Goal: Task Accomplishment & Management: Complete application form

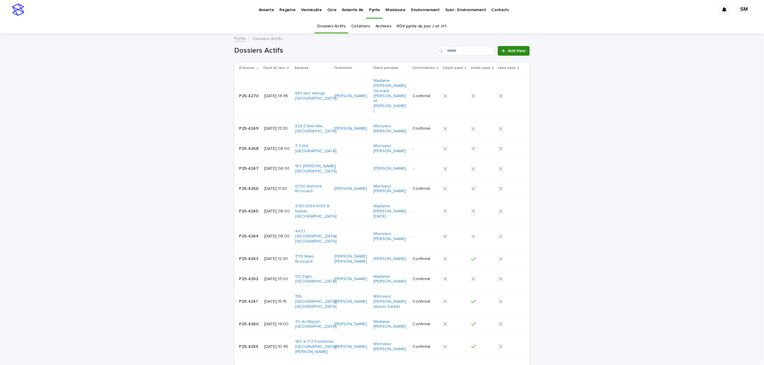
click at [502, 51] on icon at bounding box center [503, 50] width 3 height 3
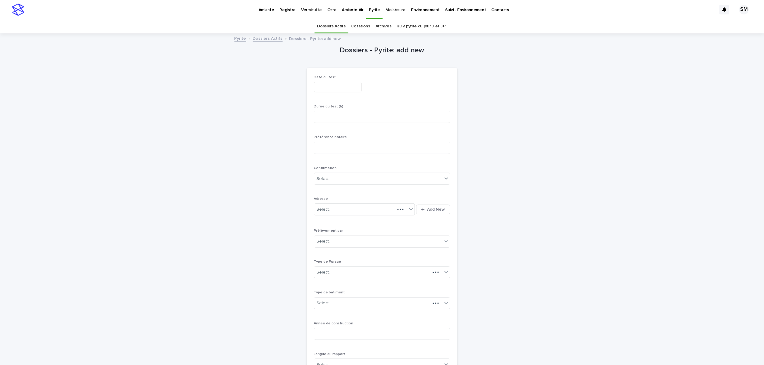
scroll to position [19, 0]
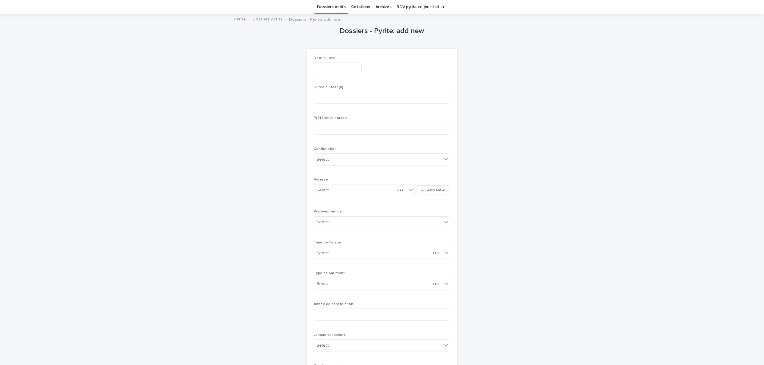
click at [333, 66] on input "text" at bounding box center [338, 68] width 48 height 11
click at [315, 130] on div "15" at bounding box center [315, 129] width 8 height 8
type input "**********"
click at [400, 69] on div "**********" at bounding box center [382, 68] width 136 height 11
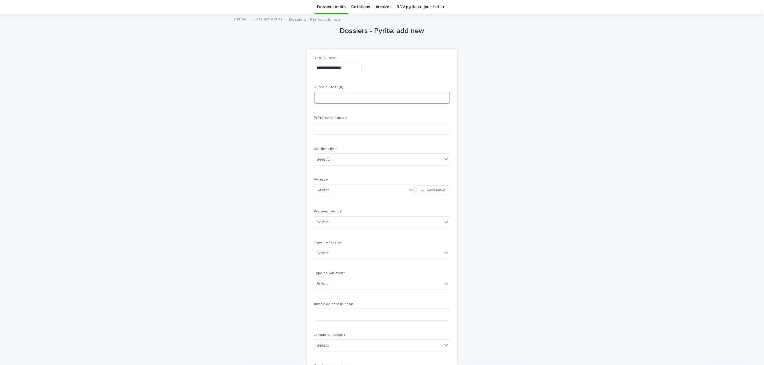
click at [340, 101] on input at bounding box center [382, 98] width 136 height 12
click at [340, 101] on input "*" at bounding box center [382, 98] width 136 height 12
type input "***"
click at [421, 191] on icon "button" at bounding box center [422, 190] width 3 height 3
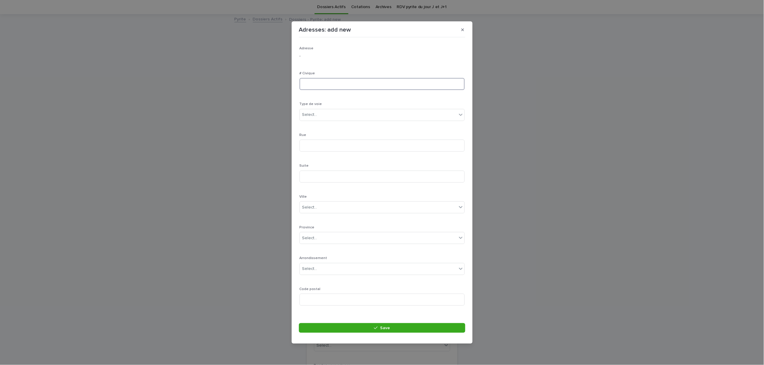
click at [308, 83] on input at bounding box center [381, 84] width 165 height 12
type input "****"
click at [314, 116] on div "Select..." at bounding box center [309, 115] width 15 height 6
type input "***"
click at [308, 124] on div "rue" at bounding box center [379, 126] width 158 height 11
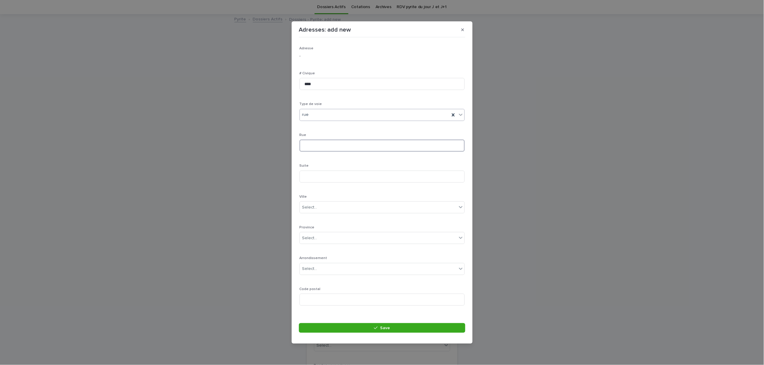
click at [314, 151] on input at bounding box center [381, 146] width 165 height 12
type input "******"
click at [321, 207] on div "Select..." at bounding box center [378, 208] width 157 height 10
type input "****"
click at [321, 225] on div "Longueuil" at bounding box center [379, 229] width 158 height 11
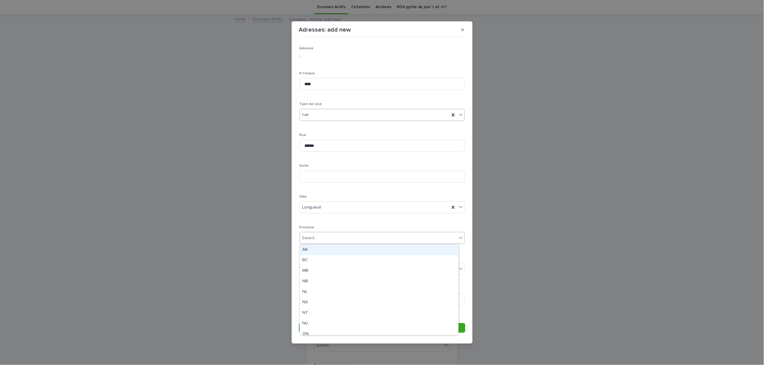
click at [315, 238] on div "Select..." at bounding box center [309, 238] width 15 height 6
type input "**"
drag, startPoint x: 314, startPoint y: 249, endPoint x: 316, endPoint y: 261, distance: 12.0
click at [314, 249] on div "QC" at bounding box center [379, 250] width 158 height 11
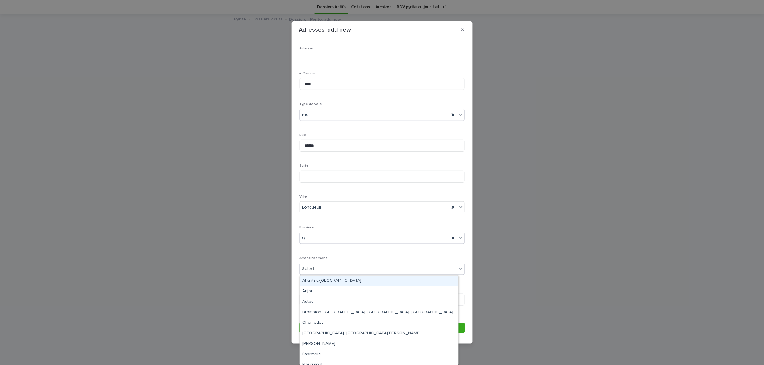
click at [314, 272] on div "Select..." at bounding box center [309, 269] width 15 height 6
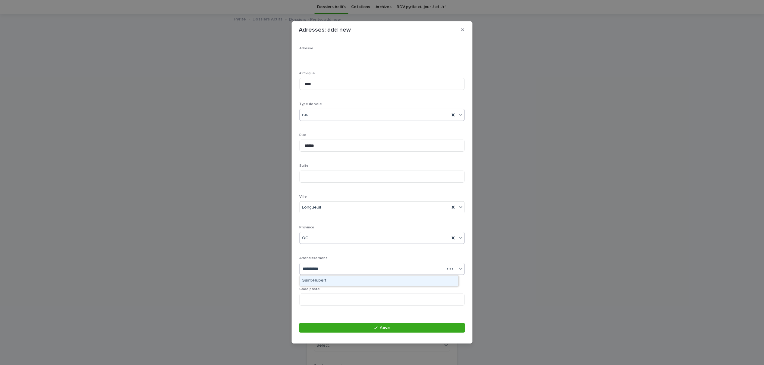
type input "**********"
click at [328, 279] on div "Saint-Hubert" at bounding box center [379, 281] width 158 height 11
click at [327, 303] on input at bounding box center [381, 300] width 165 height 12
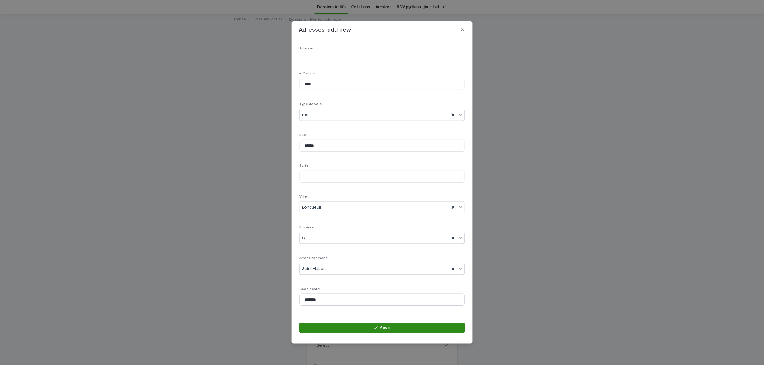
type input "*******"
click at [345, 330] on button "Save" at bounding box center [382, 329] width 166 height 10
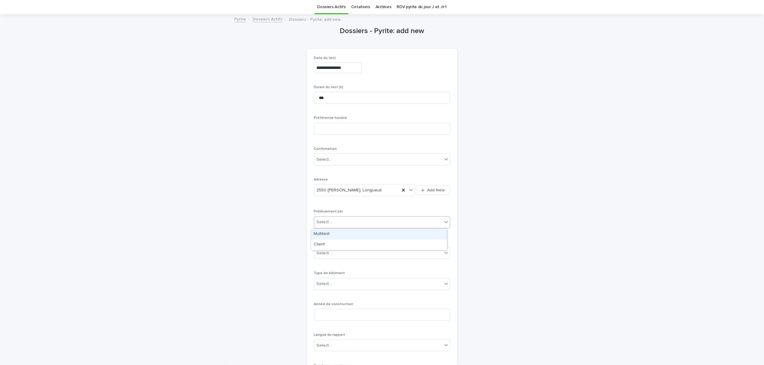
click at [352, 223] on div "Select..." at bounding box center [378, 223] width 128 height 10
click at [344, 234] on div "Multitest" at bounding box center [379, 234] width 136 height 11
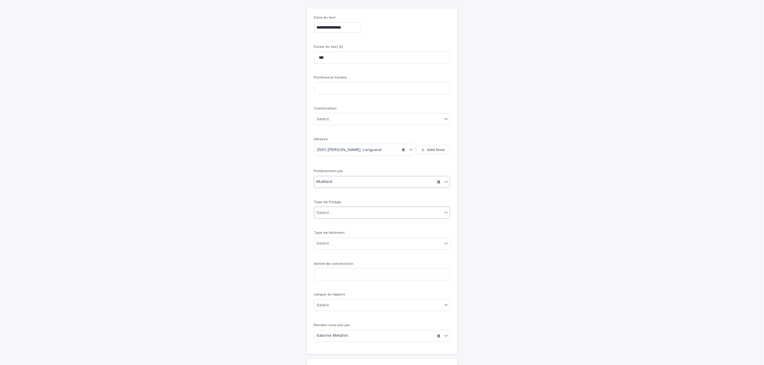
click at [340, 215] on div "Select..." at bounding box center [378, 213] width 128 height 10
click at [338, 224] on div "1- Residentiel" at bounding box center [379, 225] width 136 height 11
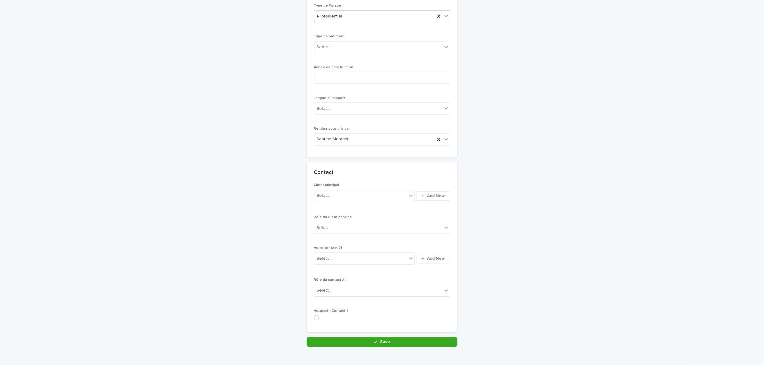
scroll to position [287, 0]
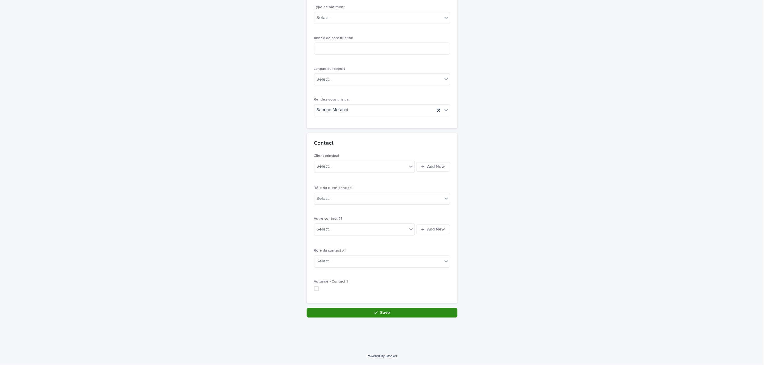
click at [352, 310] on button "Save" at bounding box center [382, 313] width 151 height 10
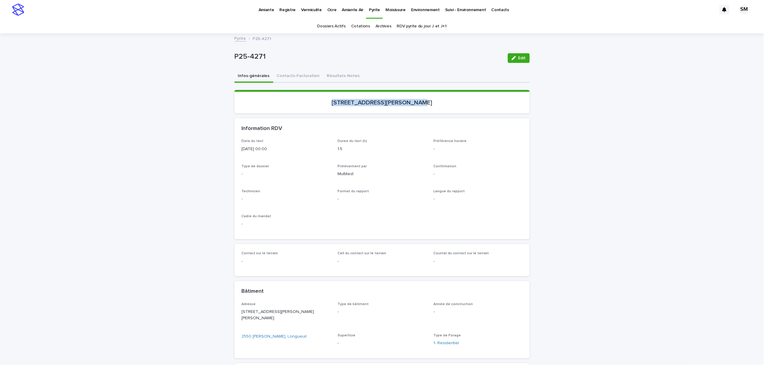
drag, startPoint x: 437, startPoint y: 106, endPoint x: 341, endPoint y: 99, distance: 97.0
click at [306, 104] on section "2550, rue Lupien, Longueuil" at bounding box center [381, 101] width 295 height 23
click at [508, 61] on button "Edit" at bounding box center [519, 58] width 22 height 10
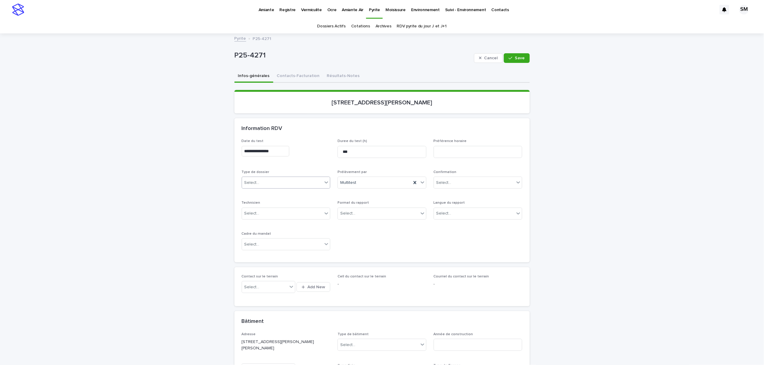
click at [285, 179] on div "Select..." at bounding box center [282, 183] width 81 height 10
click at [282, 196] on div "Échantillonnage" at bounding box center [283, 194] width 88 height 11
click at [371, 213] on div "Select..." at bounding box center [378, 214] width 81 height 10
click at [362, 227] on div "Électronique" at bounding box center [379, 225] width 88 height 11
click at [437, 213] on div "Select..." at bounding box center [443, 214] width 15 height 6
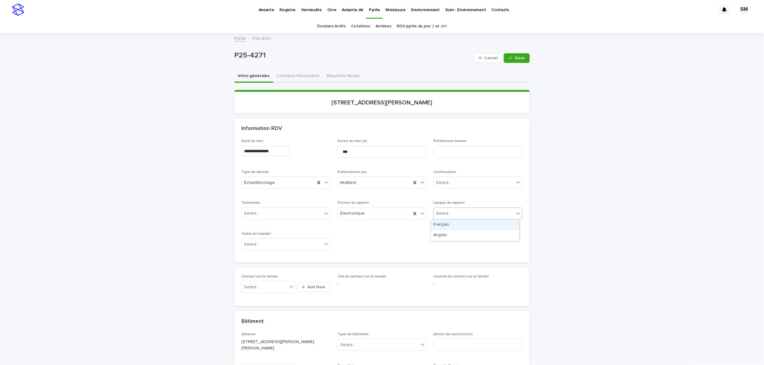
click at [442, 224] on div "Français" at bounding box center [475, 225] width 88 height 11
click at [509, 60] on icon "button" at bounding box center [511, 58] width 4 height 4
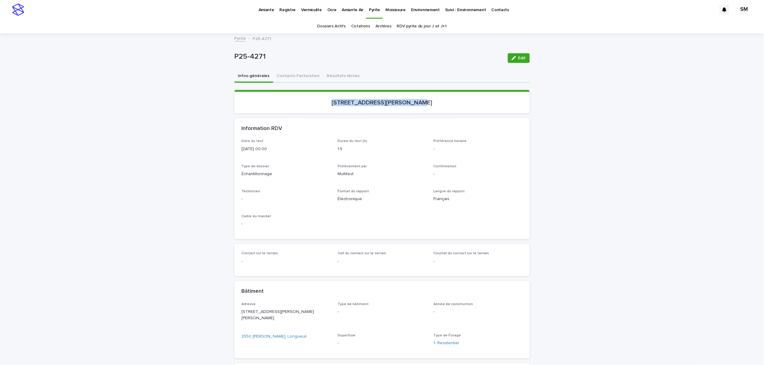
drag, startPoint x: 381, startPoint y: 101, endPoint x: 423, endPoint y: 102, distance: 42.5
click at [423, 102] on p "2550, rue Lupien, Longueuil" at bounding box center [382, 102] width 281 height 7
copy p "2550, rue Lupien, Longueuil"
drag, startPoint x: 511, startPoint y: 59, endPoint x: 425, endPoint y: 246, distance: 205.0
click at [512, 59] on icon "button" at bounding box center [514, 58] width 4 height 4
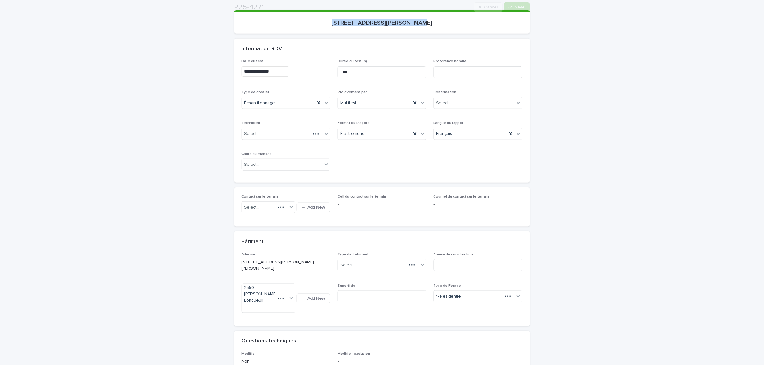
scroll to position [80, 0]
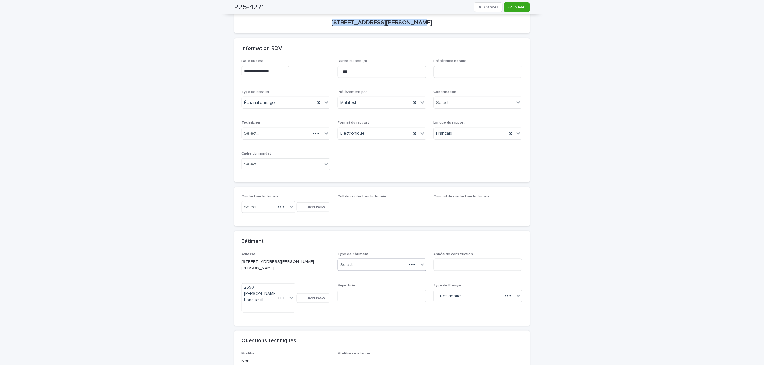
click at [409, 261] on div at bounding box center [416, 264] width 20 height 11
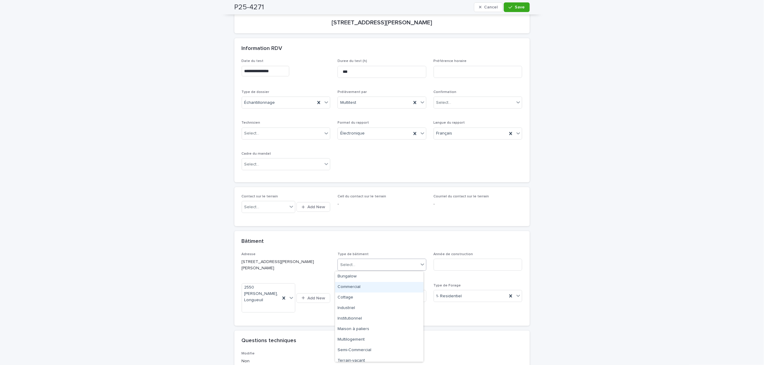
scroll to position [5, 0]
click at [371, 327] on div "Maison à paliers" at bounding box center [379, 325] width 88 height 11
click at [517, 9] on span "Save" at bounding box center [520, 7] width 10 height 4
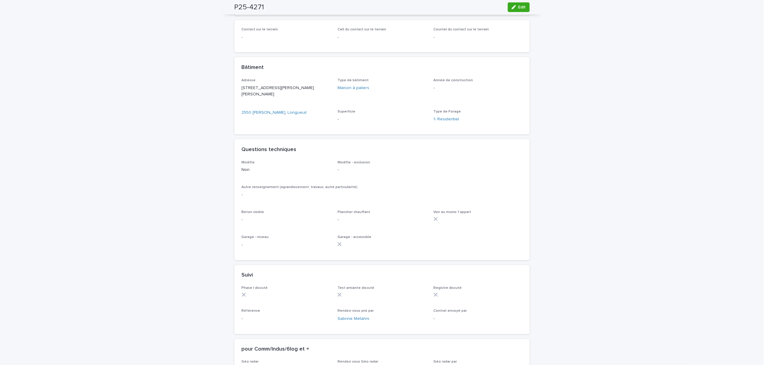
scroll to position [244, 0]
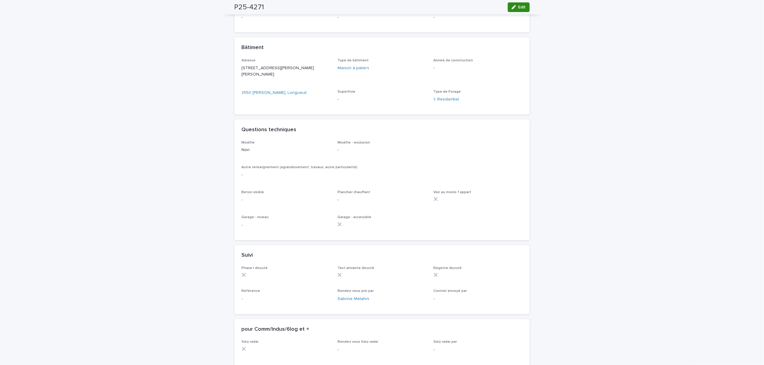
click at [512, 9] on icon "button" at bounding box center [514, 7] width 4 height 4
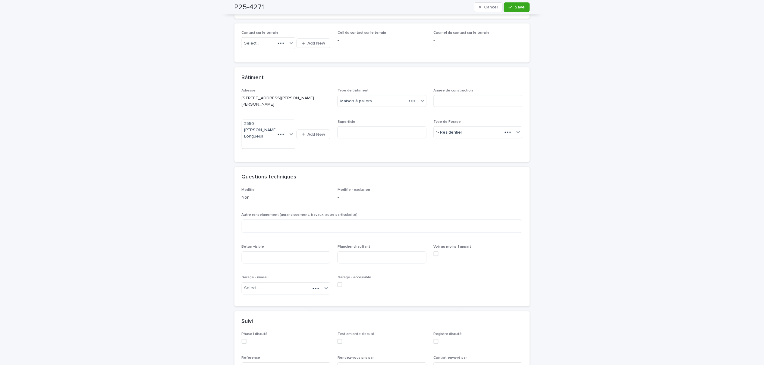
scroll to position [281, 0]
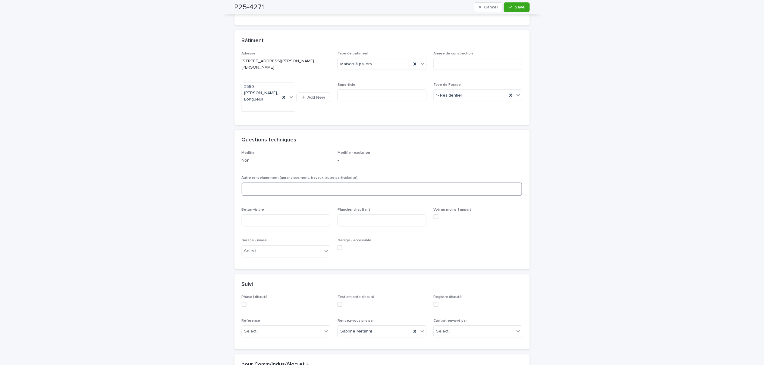
click at [280, 192] on textarea at bounding box center [382, 189] width 281 height 13
type textarea "*****"
click at [506, 10] on button "Save" at bounding box center [517, 7] width 26 height 10
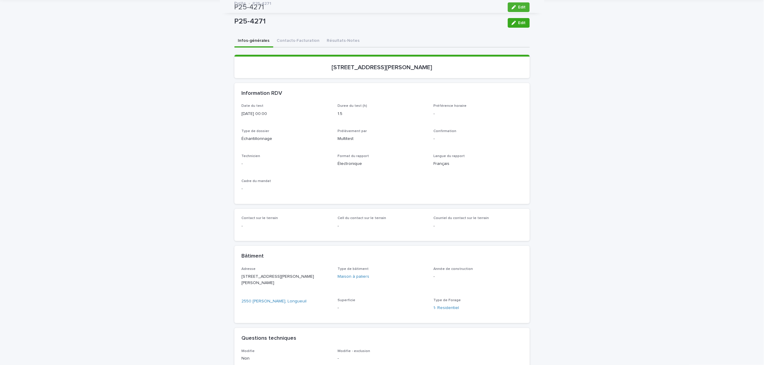
scroll to position [0, 0]
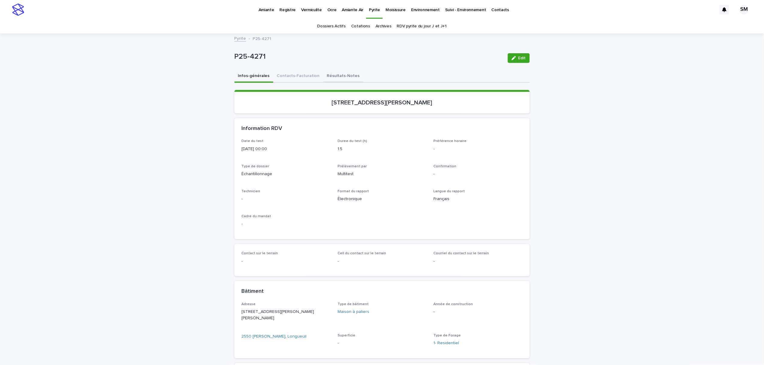
drag, startPoint x: 291, startPoint y: 76, endPoint x: 327, endPoint y: 78, distance: 35.9
click at [291, 76] on button "Contacts-Facturation" at bounding box center [298, 76] width 50 height 13
click at [327, 78] on button "Résultats-Notes" at bounding box center [343, 76] width 40 height 13
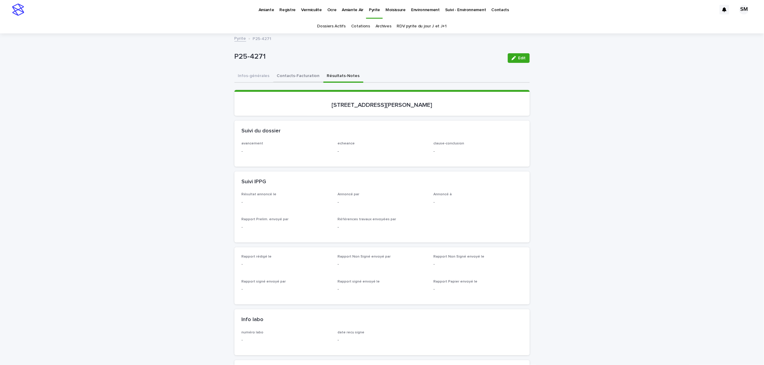
click at [285, 75] on button "Contacts-Facturation" at bounding box center [298, 76] width 50 height 13
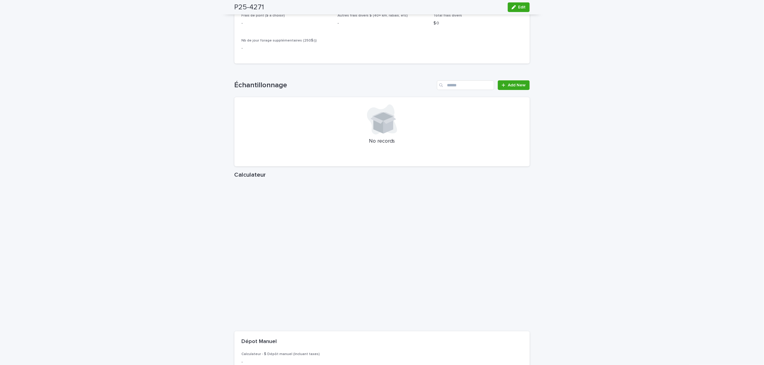
scroll to position [683, 0]
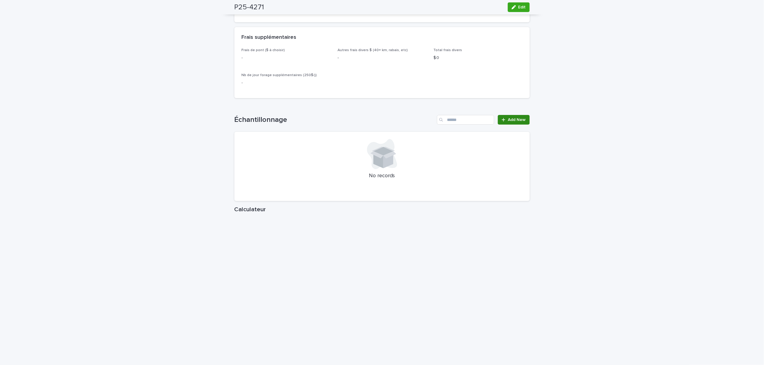
click at [511, 120] on span "Add New" at bounding box center [517, 120] width 18 height 4
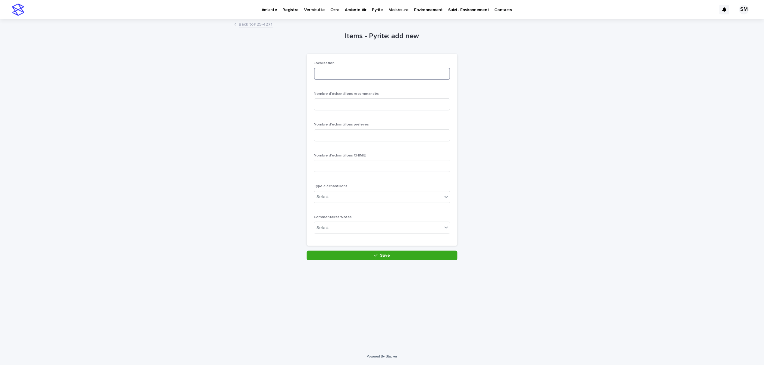
click at [330, 77] on input at bounding box center [382, 74] width 136 height 12
type input "********"
click at [352, 104] on input at bounding box center [382, 105] width 136 height 12
type input "*"
click at [351, 134] on input at bounding box center [382, 136] width 136 height 12
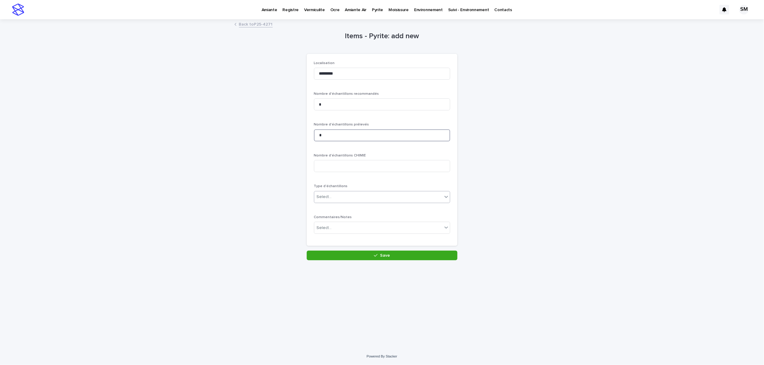
type input "*"
click at [348, 196] on div "Select..." at bounding box center [378, 197] width 128 height 10
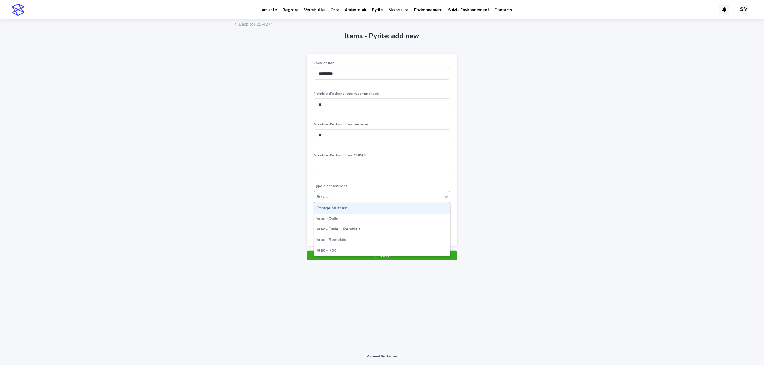
click at [346, 207] on div "Forage Multitest" at bounding box center [382, 209] width 136 height 11
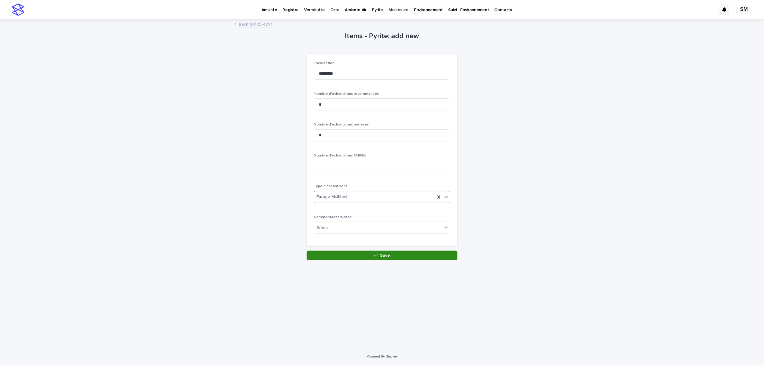
click at [350, 254] on button "Save" at bounding box center [382, 256] width 151 height 10
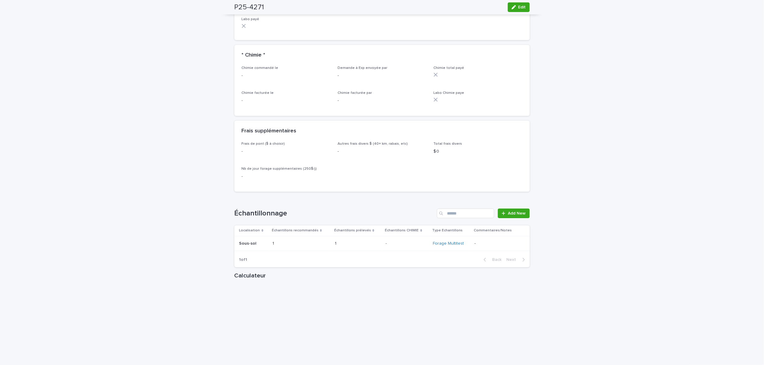
scroll to position [683, 0]
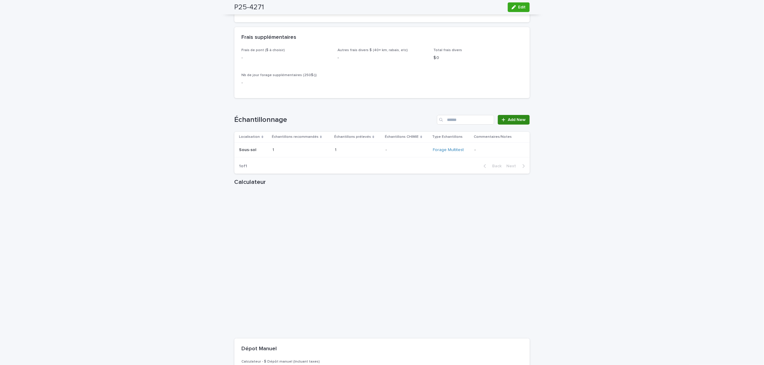
click at [502, 118] on icon at bounding box center [504, 120] width 4 height 4
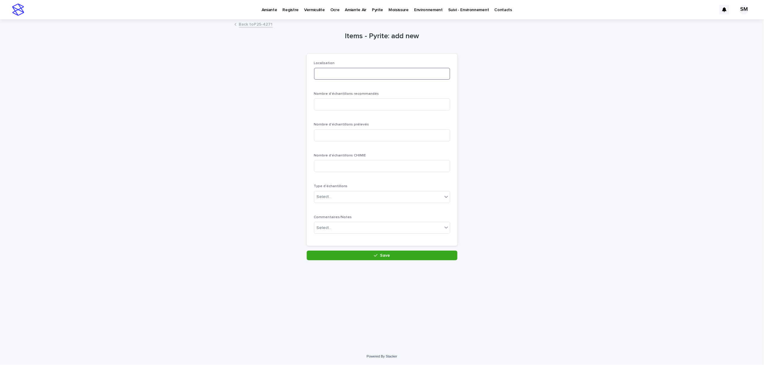
click at [340, 77] on input at bounding box center [382, 74] width 136 height 12
click at [347, 73] on input "**********" at bounding box center [382, 74] width 136 height 12
type input "**********"
click at [347, 100] on input at bounding box center [382, 105] width 136 height 12
type input "*"
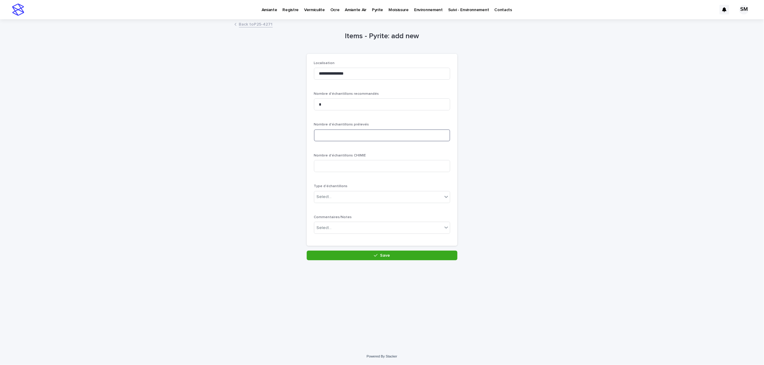
click at [344, 136] on input at bounding box center [382, 136] width 136 height 12
type input "*"
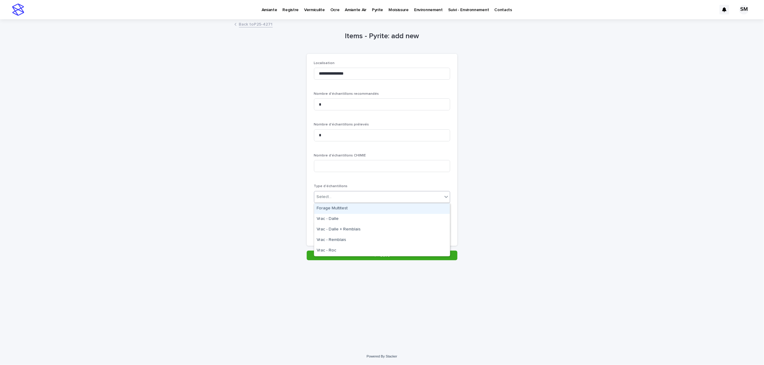
click at [347, 199] on div "Select..." at bounding box center [378, 197] width 128 height 10
click at [343, 208] on div "Forage Multitest" at bounding box center [382, 209] width 136 height 11
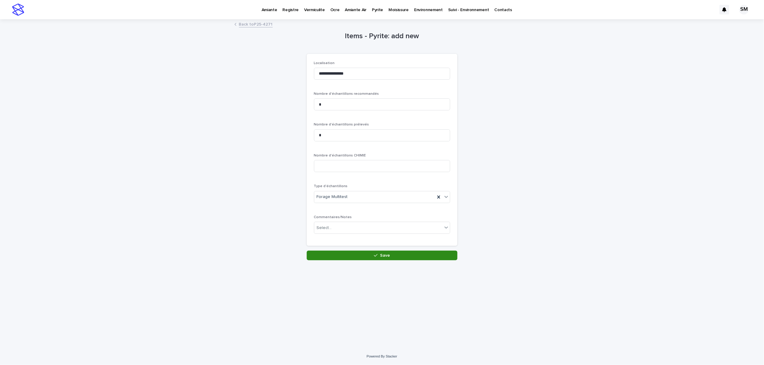
click at [378, 254] on div "button" at bounding box center [377, 256] width 6 height 4
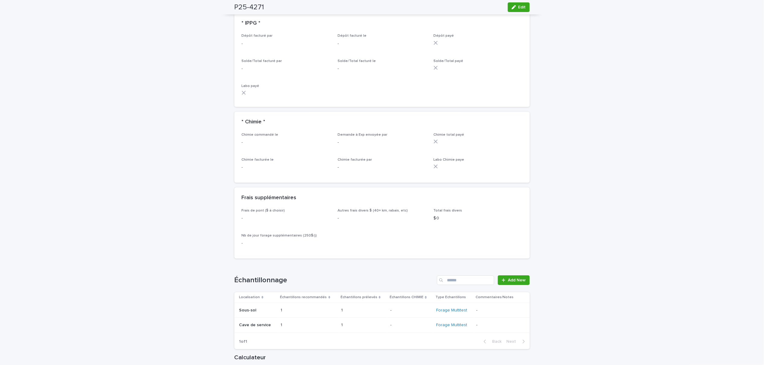
scroll to position [683, 0]
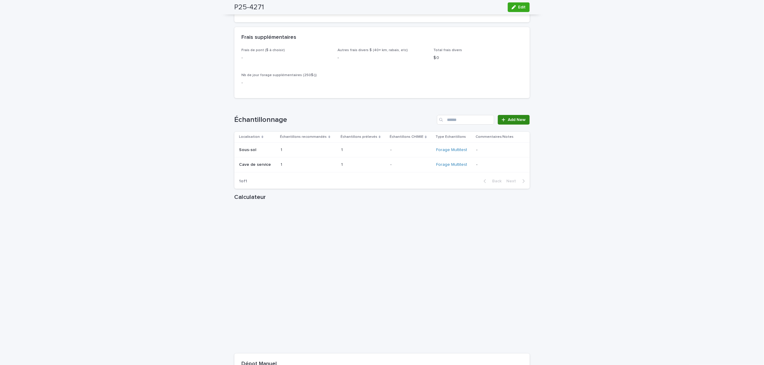
click at [512, 118] on span "Add New" at bounding box center [517, 120] width 18 height 4
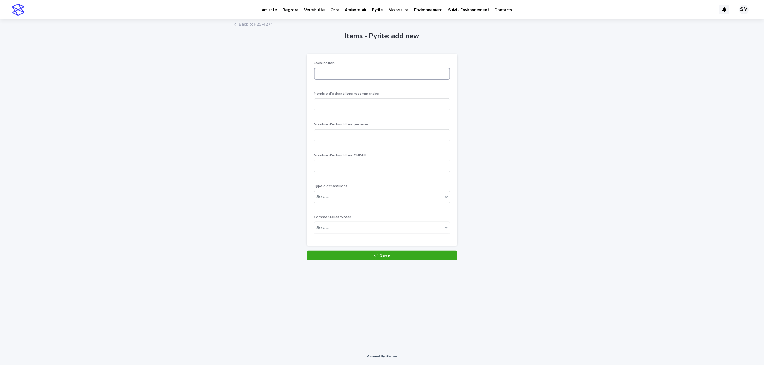
click at [325, 71] on input at bounding box center [382, 74] width 136 height 12
type input "******"
click at [332, 102] on input at bounding box center [382, 105] width 136 height 12
type input "*"
click at [342, 133] on input at bounding box center [382, 136] width 136 height 12
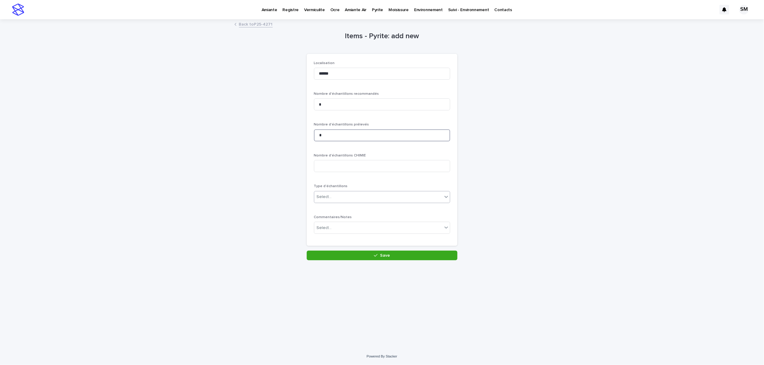
type input "*"
click at [344, 192] on div "Select..." at bounding box center [378, 197] width 128 height 10
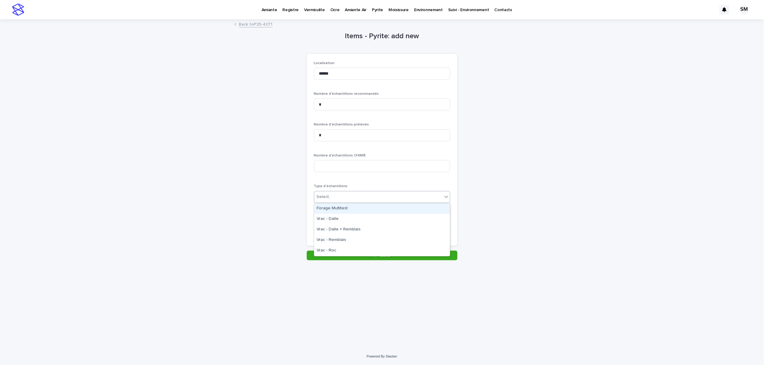
click at [341, 209] on div "Forage Multitest" at bounding box center [382, 209] width 136 height 11
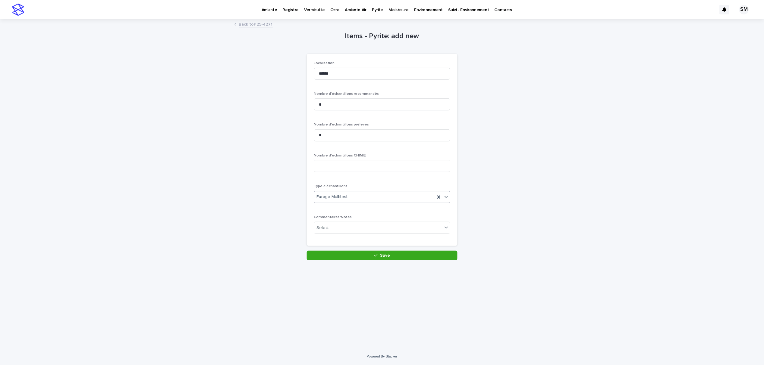
click at [348, 248] on div "Loading... Saving… Localisation ****** Nombre d'échantillons recommandés * Nomb…" at bounding box center [382, 152] width 151 height 197
click at [348, 258] on button "Save" at bounding box center [382, 256] width 151 height 10
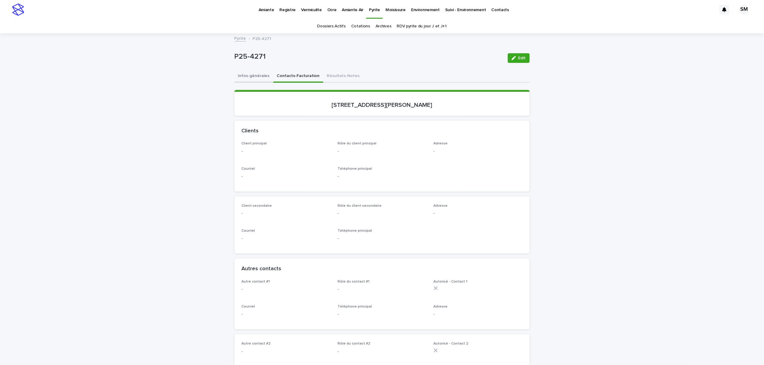
click at [244, 77] on button "Infos-générales" at bounding box center [253, 76] width 39 height 13
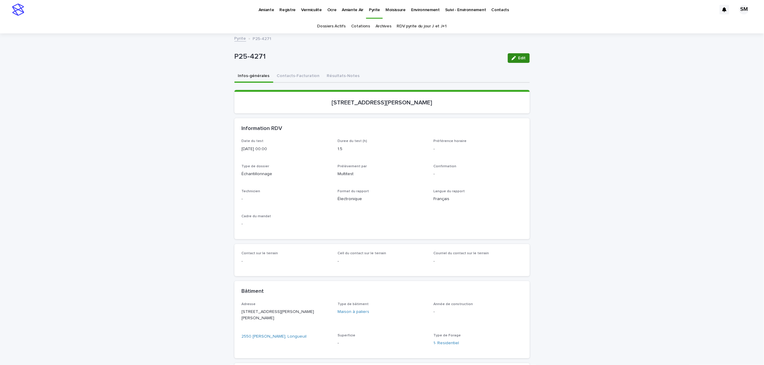
drag, startPoint x: 514, startPoint y: 58, endPoint x: 475, endPoint y: 94, distance: 52.7
click at [514, 58] on div "button" at bounding box center [515, 58] width 7 height 4
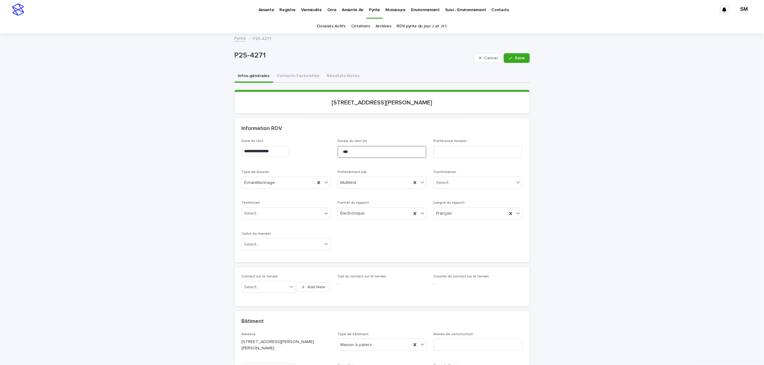
drag, startPoint x: 346, startPoint y: 151, endPoint x: 336, endPoint y: 151, distance: 9.6
click at [337, 151] on input "***" at bounding box center [381, 152] width 89 height 12
type input "****"
click at [510, 59] on div "button" at bounding box center [512, 58] width 6 height 4
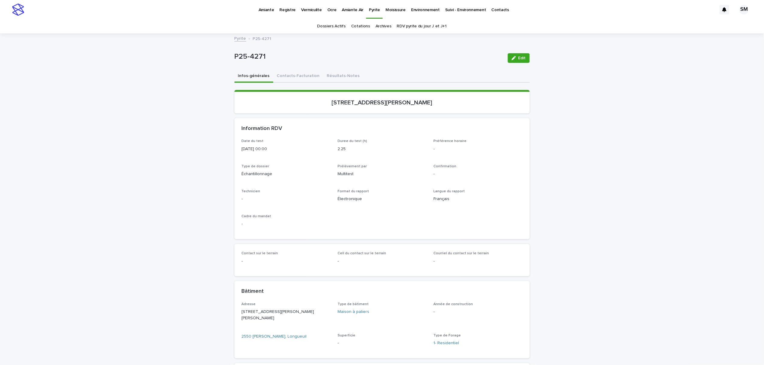
drag, startPoint x: 515, startPoint y: 56, endPoint x: 313, endPoint y: 199, distance: 247.8
click at [515, 55] on button "Edit" at bounding box center [519, 58] width 22 height 10
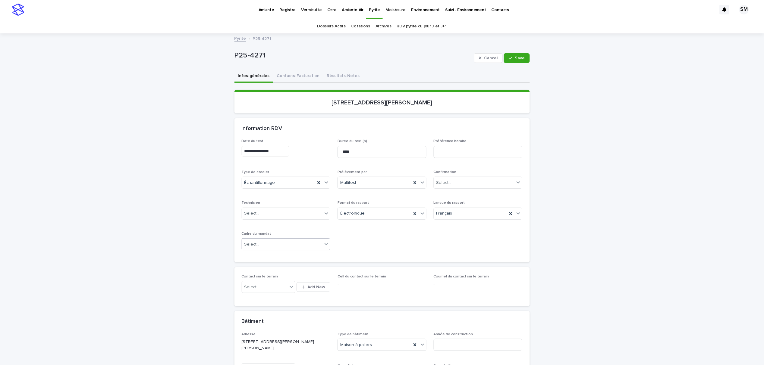
click at [277, 242] on div "Select..." at bounding box center [282, 245] width 81 height 10
click at [271, 269] on div "Transaction" at bounding box center [283, 266] width 88 height 11
click at [515, 60] on span "Save" at bounding box center [520, 58] width 10 height 4
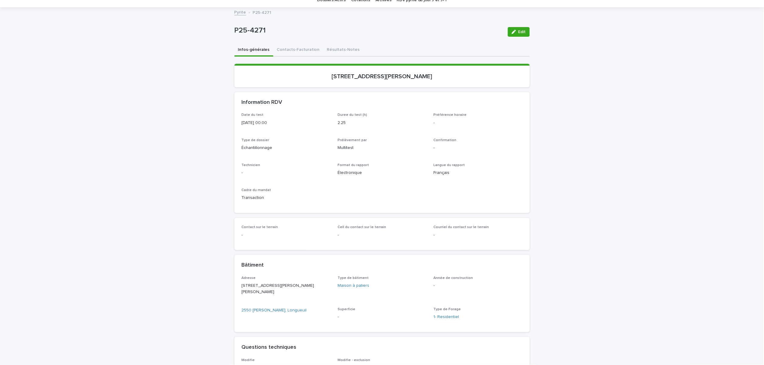
scroll to position [40, 0]
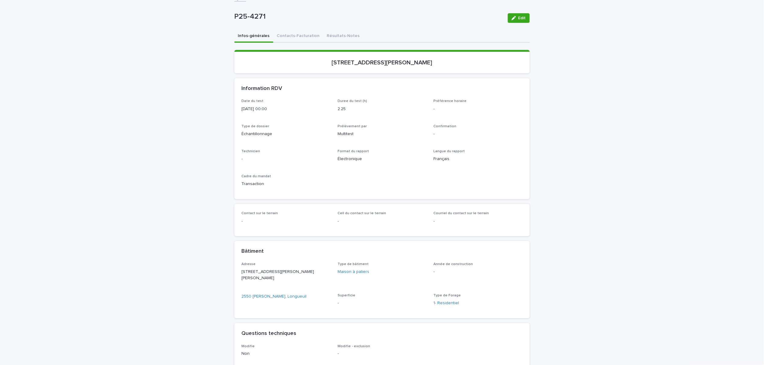
drag, startPoint x: 510, startPoint y: 17, endPoint x: 448, endPoint y: 274, distance: 265.2
click at [512, 17] on icon "button" at bounding box center [514, 18] width 4 height 4
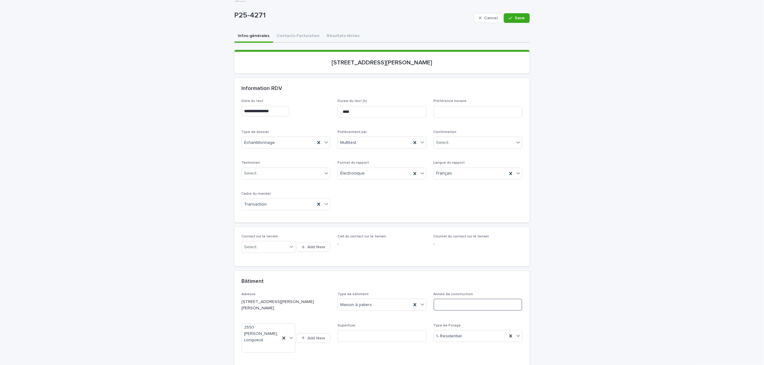
click at [455, 305] on input at bounding box center [478, 305] width 89 height 12
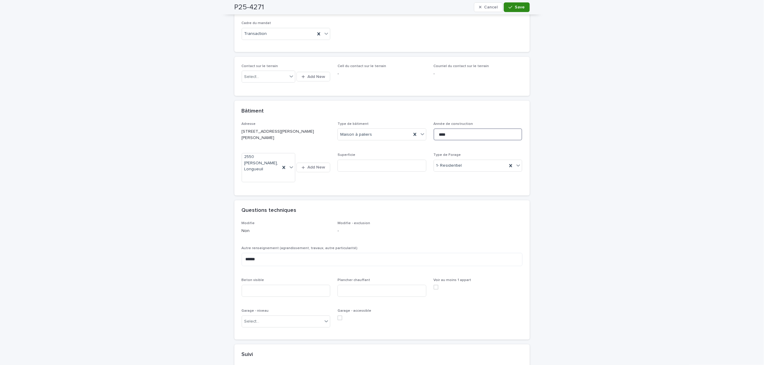
scroll to position [256, 0]
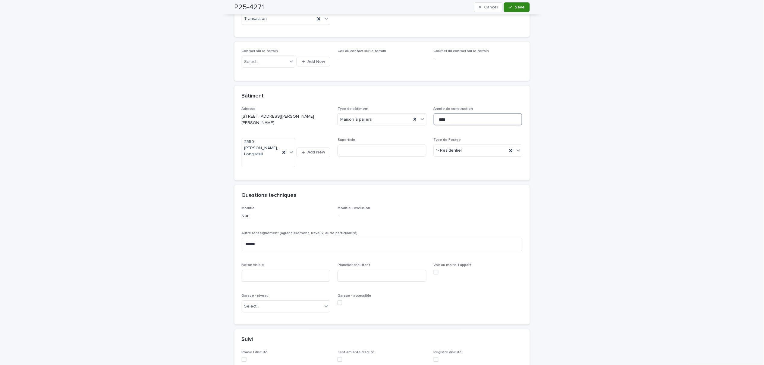
type input "****"
click at [517, 12] on button "Save" at bounding box center [517, 7] width 26 height 10
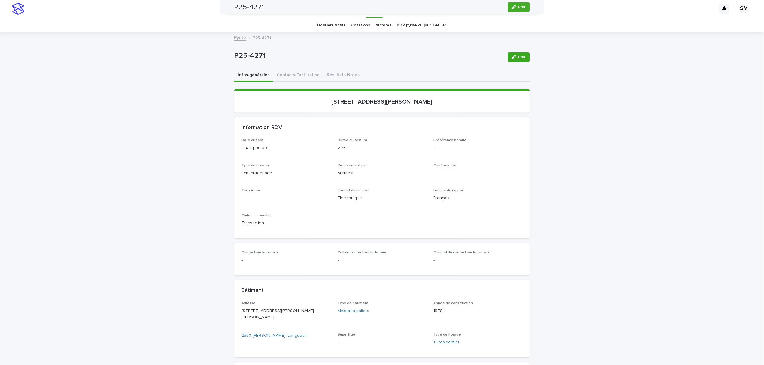
scroll to position [0, 0]
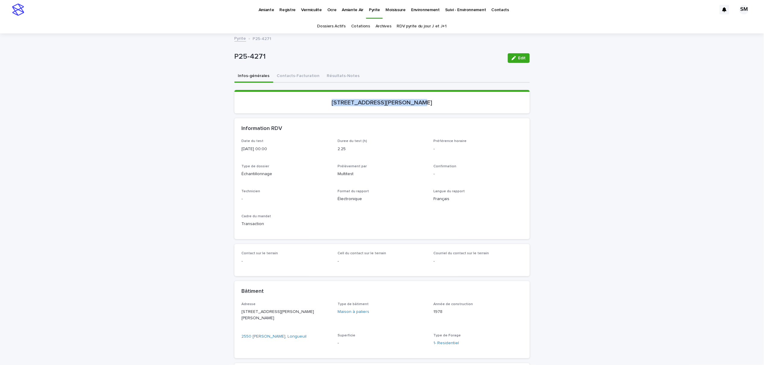
drag, startPoint x: 362, startPoint y: 102, endPoint x: 338, endPoint y: 103, distance: 23.5
click at [305, 104] on section "2550, rue Lupien, Longueuil" at bounding box center [381, 101] width 295 height 23
copy p "2550, rue Lupien, Longueuil"
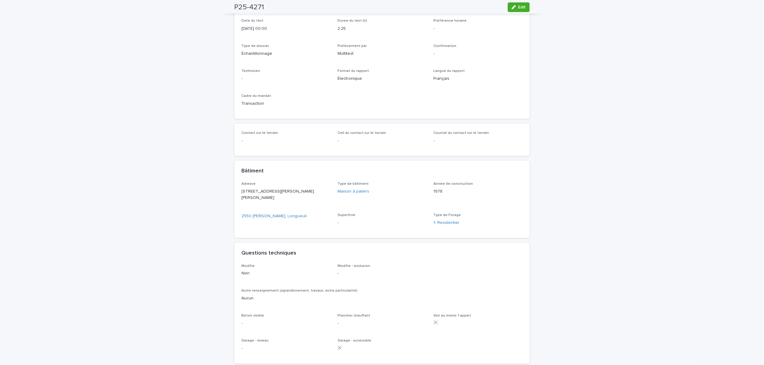
scroll to position [241, 0]
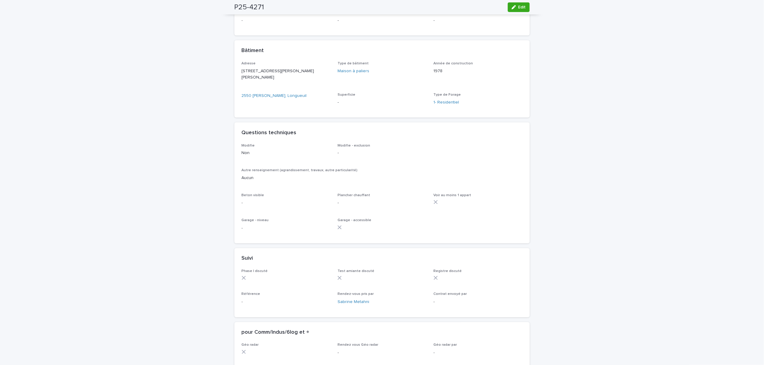
drag, startPoint x: 517, startPoint y: 11, endPoint x: 365, endPoint y: 183, distance: 229.7
click at [517, 11] on button "Edit" at bounding box center [519, 7] width 22 height 10
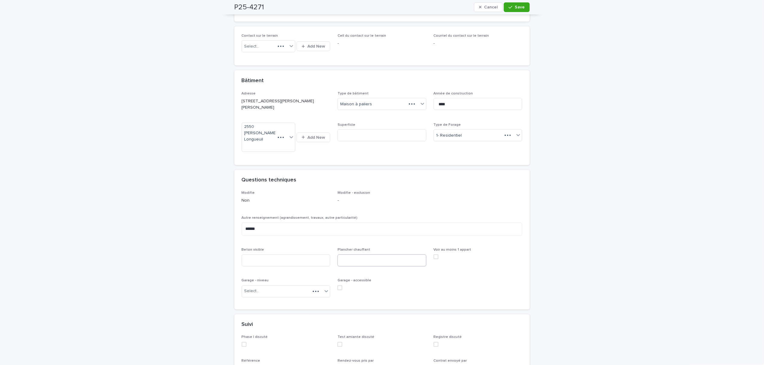
scroll to position [278, 0]
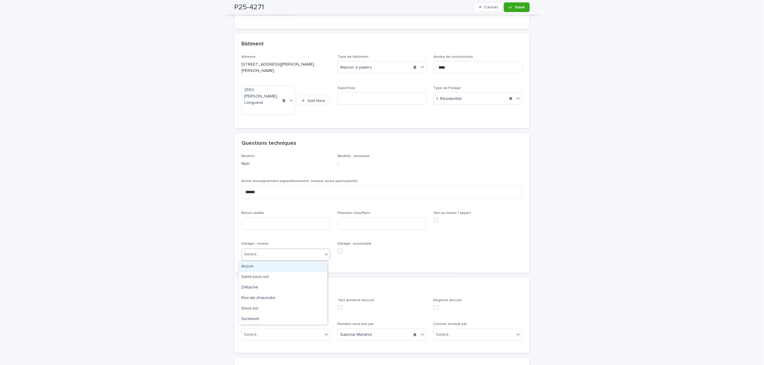
click at [298, 252] on div "Select..." at bounding box center [282, 255] width 81 height 10
click at [278, 297] on div "Rez-de-chaussée" at bounding box center [283, 298] width 88 height 11
click at [509, 8] on icon "button" at bounding box center [511, 7] width 4 height 4
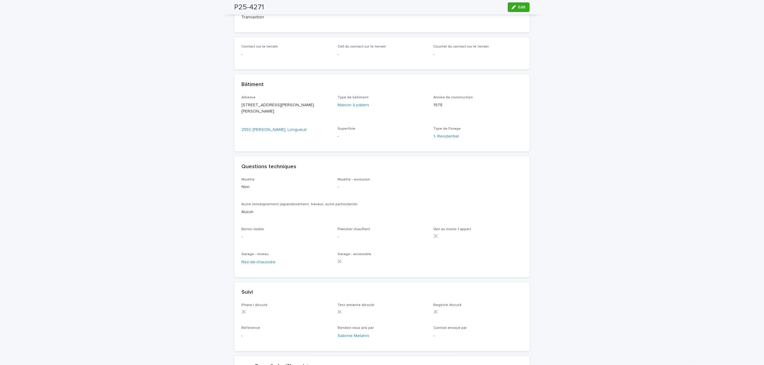
scroll to position [241, 0]
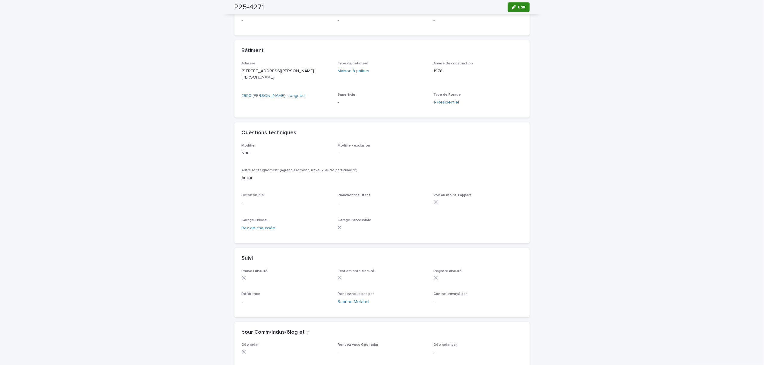
click at [512, 9] on icon "button" at bounding box center [514, 7] width 4 height 4
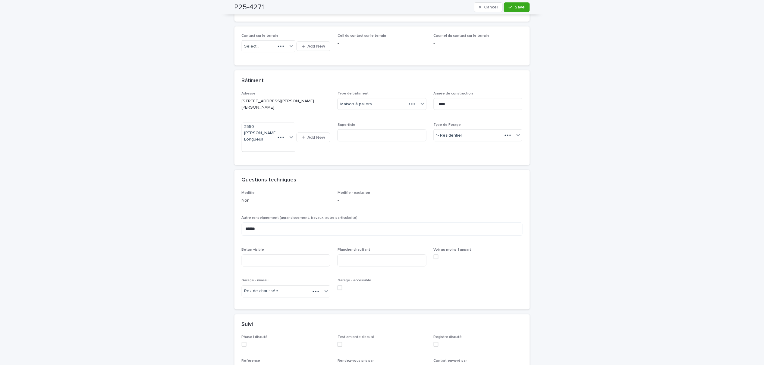
scroll to position [278, 0]
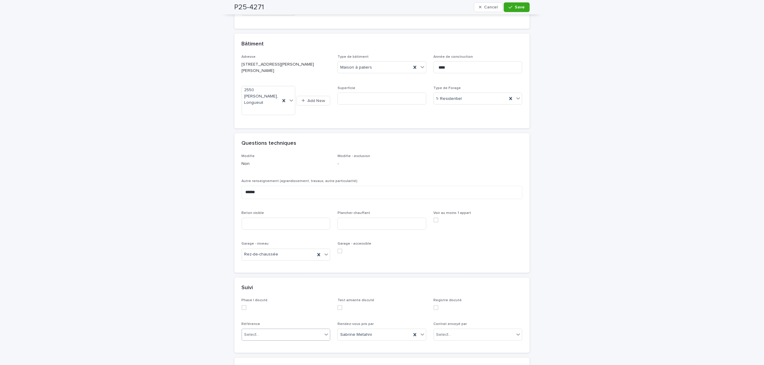
click at [282, 331] on div "Select..." at bounding box center [282, 335] width 81 height 10
click at [268, 293] on div "Inspecteur" at bounding box center [283, 292] width 88 height 11
click at [516, 8] on span "Save" at bounding box center [520, 7] width 10 height 4
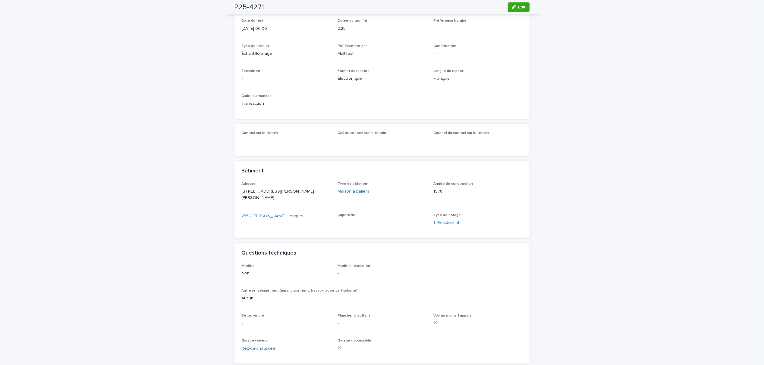
scroll to position [0, 0]
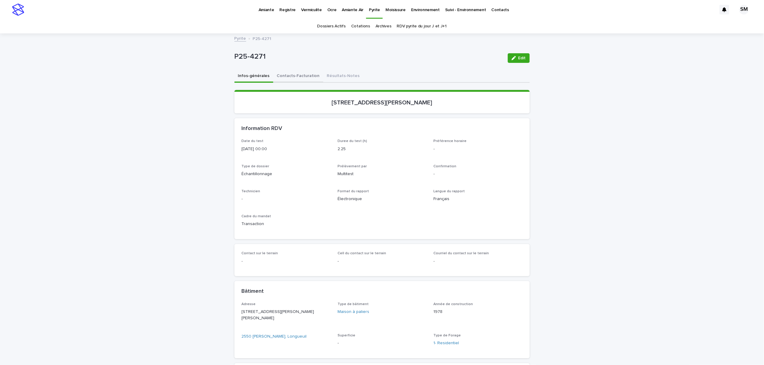
click at [301, 76] on button "Contacts-Facturation" at bounding box center [298, 76] width 50 height 13
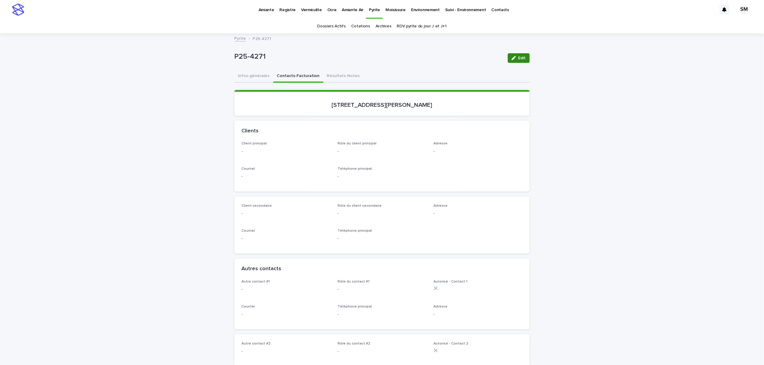
click at [514, 61] on button "Edit" at bounding box center [519, 58] width 22 height 10
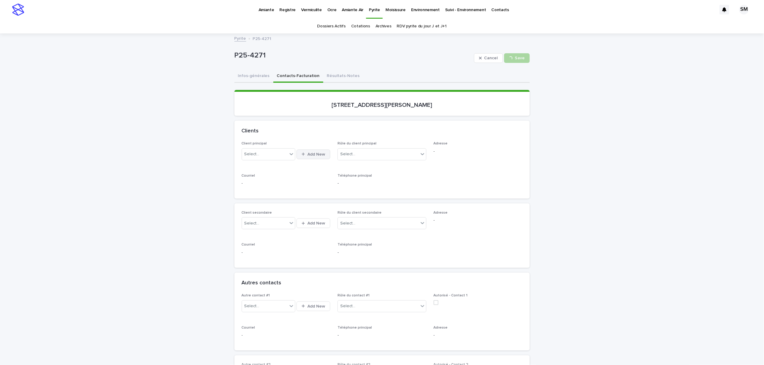
click at [318, 154] on span "Add New" at bounding box center [316, 154] width 18 height 4
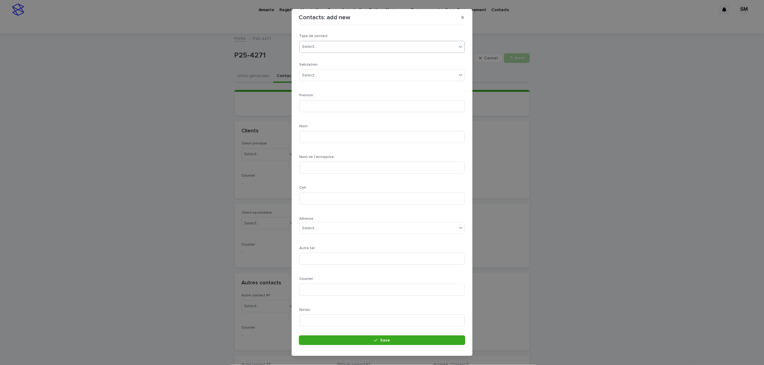
click at [322, 46] on div "Select..." at bounding box center [378, 47] width 157 height 10
click at [321, 54] on div "Particulier" at bounding box center [379, 58] width 158 height 11
click at [319, 75] on div "Select..." at bounding box center [378, 75] width 157 height 10
click at [319, 86] on div "Monsieur" at bounding box center [379, 87] width 158 height 11
click at [309, 106] on input at bounding box center [381, 106] width 165 height 12
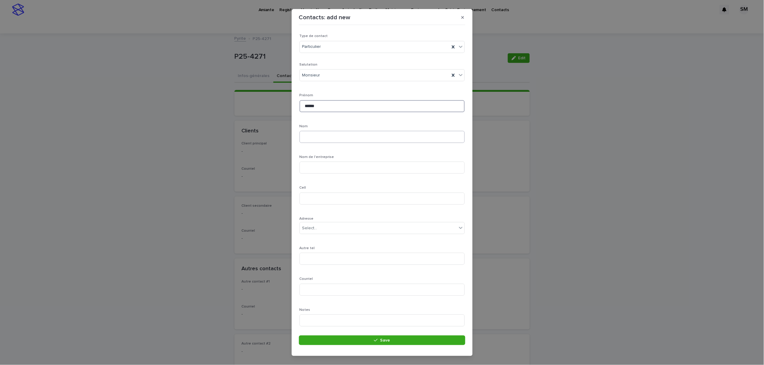
type input "******"
click at [323, 133] on input at bounding box center [381, 137] width 165 height 12
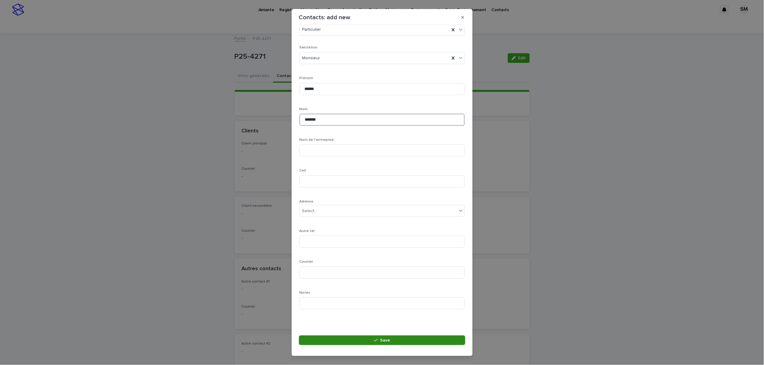
type input "*******"
click at [357, 339] on button "Save" at bounding box center [382, 341] width 166 height 10
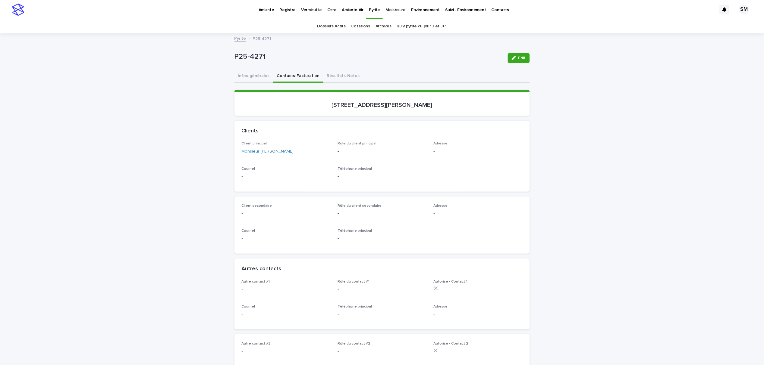
click at [518, 58] on span "Edit" at bounding box center [522, 58] width 8 height 4
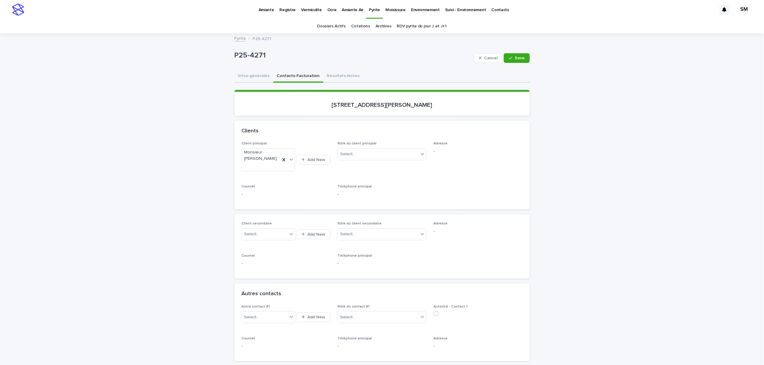
click at [423, 153] on div "Client principal Monsieur Boivin Bernard Add New Rôle du client principal Selec…" at bounding box center [382, 172] width 281 height 61
click at [423, 154] on div "Client principal Monsieur Boivin Bernard Add New Rôle du client principal Selec…" at bounding box center [382, 172] width 281 height 61
click at [419, 156] on icon at bounding box center [422, 154] width 6 height 6
click at [380, 247] on div "Propriétaire" at bounding box center [379, 250] width 88 height 11
click at [511, 56] on div "button" at bounding box center [512, 58] width 6 height 4
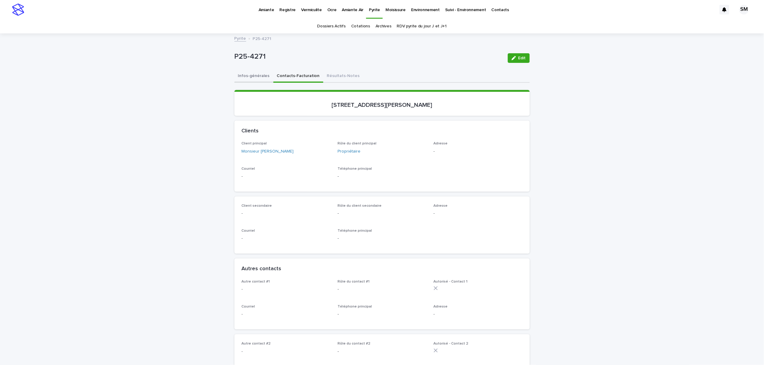
click at [242, 77] on button "Infos-générales" at bounding box center [253, 76] width 39 height 13
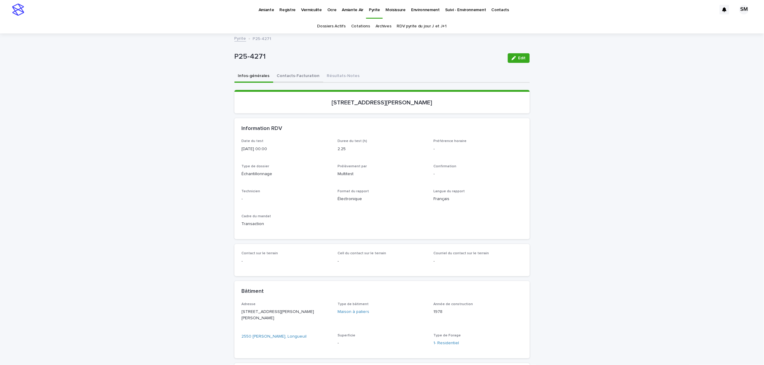
click at [290, 77] on button "Contacts-Facturation" at bounding box center [298, 76] width 50 height 13
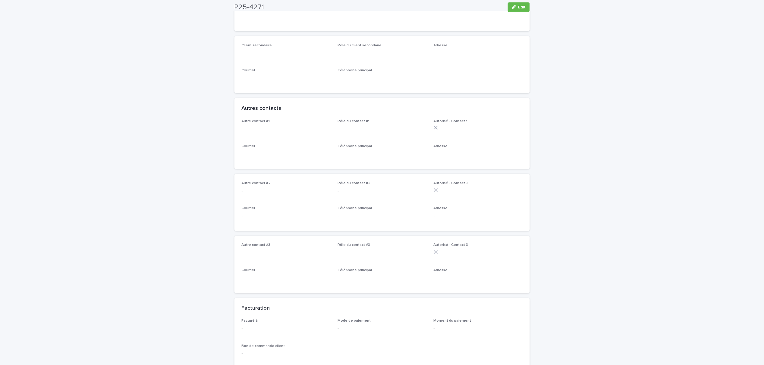
scroll to position [281, 0]
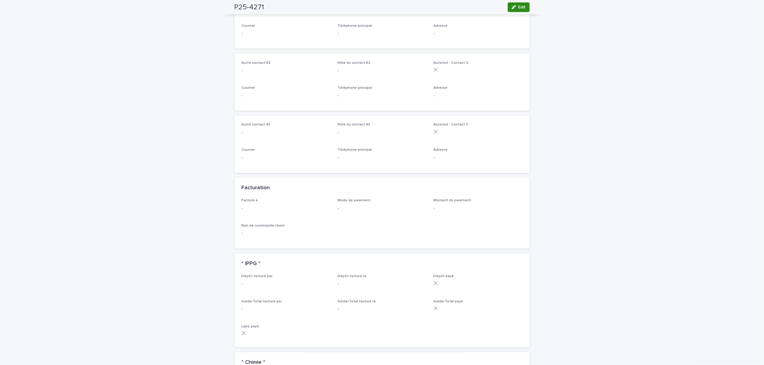
click at [512, 11] on button "Edit" at bounding box center [519, 7] width 22 height 10
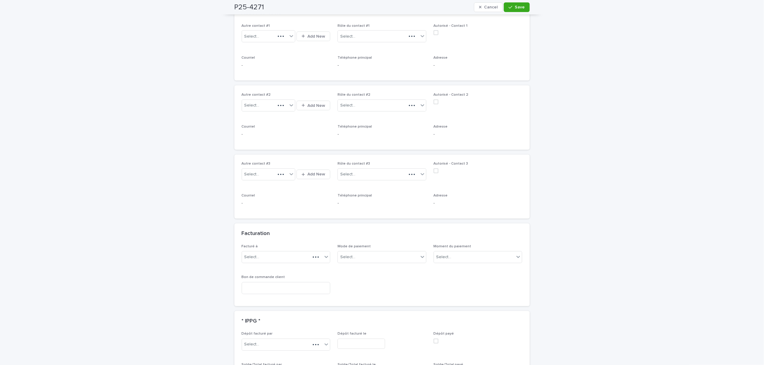
scroll to position [331, 0]
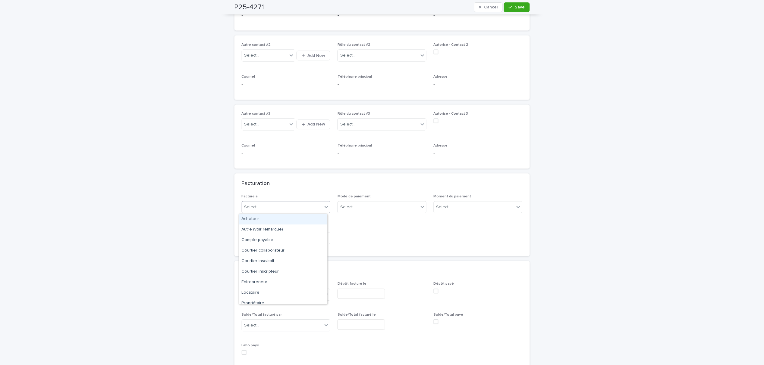
click at [311, 210] on div "Select..." at bounding box center [282, 208] width 81 height 10
click at [292, 304] on div "Propriétaire" at bounding box center [283, 304] width 88 height 11
click at [512, 10] on button "Save" at bounding box center [517, 7] width 26 height 10
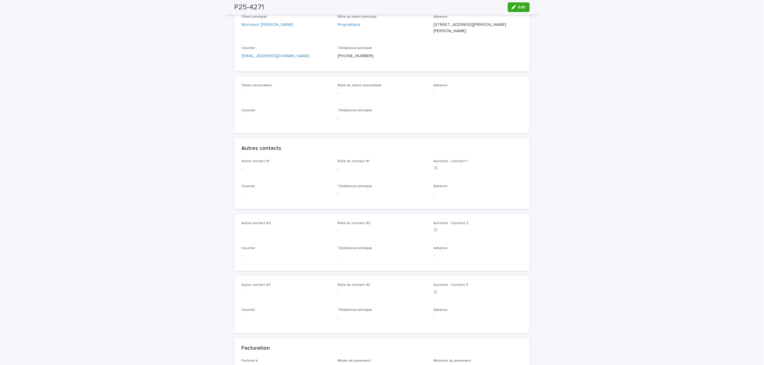
scroll to position [0, 0]
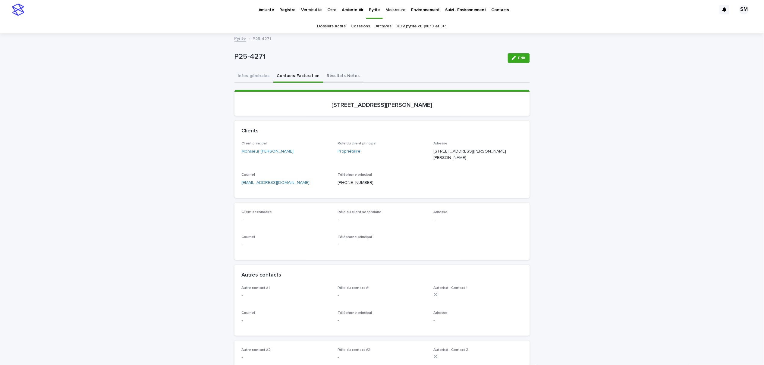
click at [323, 75] on button "Résultats-Notes" at bounding box center [343, 76] width 40 height 13
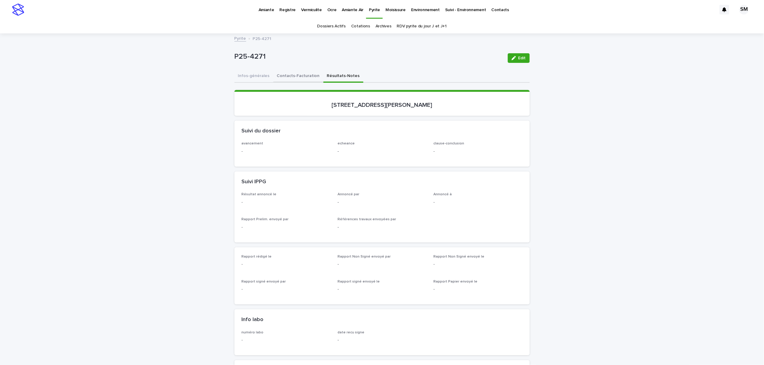
click at [302, 76] on button "Contacts-Facturation" at bounding box center [298, 76] width 50 height 13
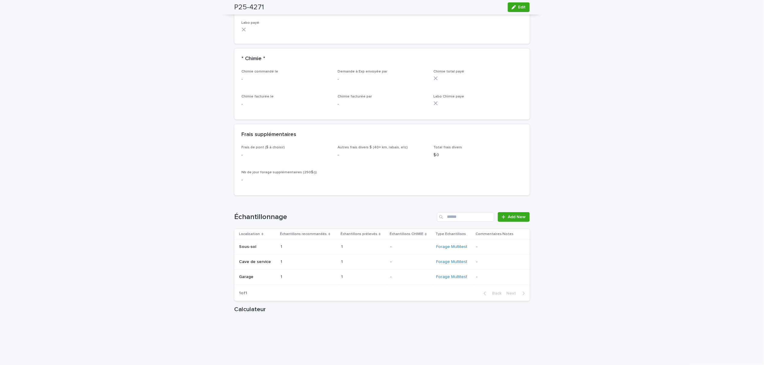
scroll to position [683, 0]
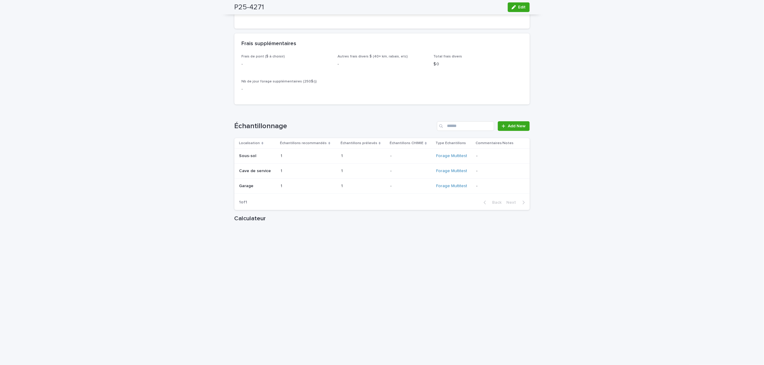
click at [330, 176] on div "1 1" at bounding box center [308, 171] width 55 height 10
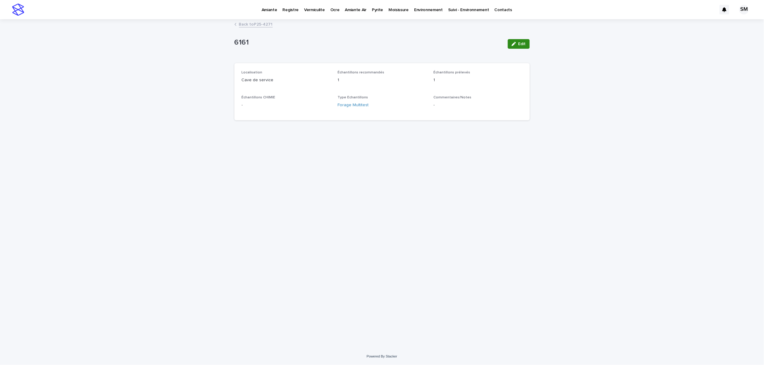
click at [522, 42] on span "Edit" at bounding box center [522, 44] width 8 height 4
drag, startPoint x: 460, startPoint y: 84, endPoint x: 421, endPoint y: 84, distance: 39.5
click at [421, 84] on div "**********" at bounding box center [382, 97] width 281 height 55
type input "*"
click at [475, 108] on div "Select..." at bounding box center [478, 114] width 89 height 12
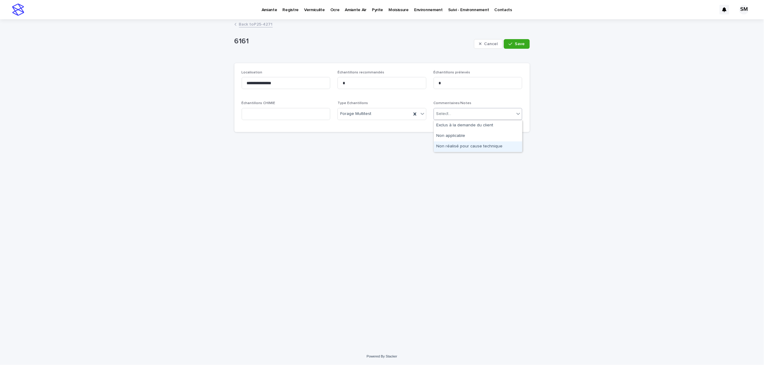
click at [477, 145] on div "Non réalisé pour cause technique" at bounding box center [478, 147] width 88 height 11
click at [515, 45] on button "Save" at bounding box center [517, 44] width 26 height 10
click at [249, 26] on link "Back to P25-4271" at bounding box center [256, 23] width 34 height 7
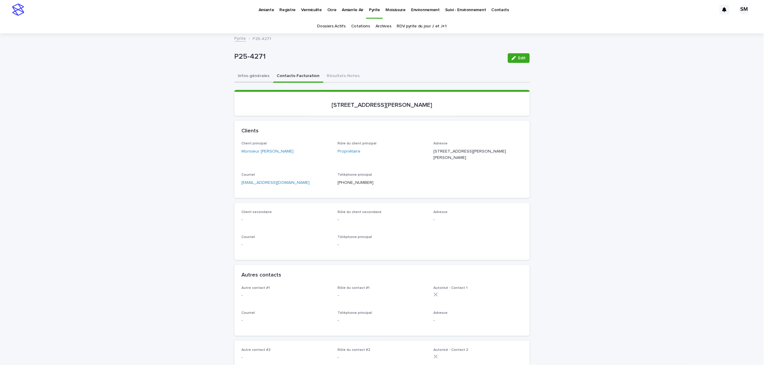
click at [245, 75] on button "Infos-générales" at bounding box center [253, 76] width 39 height 13
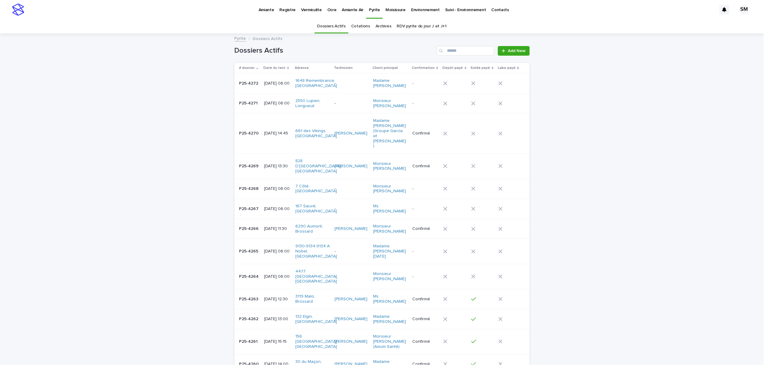
click at [511, 45] on div "Dossiers Actifs Add New" at bounding box center [381, 48] width 295 height 29
click at [509, 51] on span "Add New" at bounding box center [517, 51] width 18 height 4
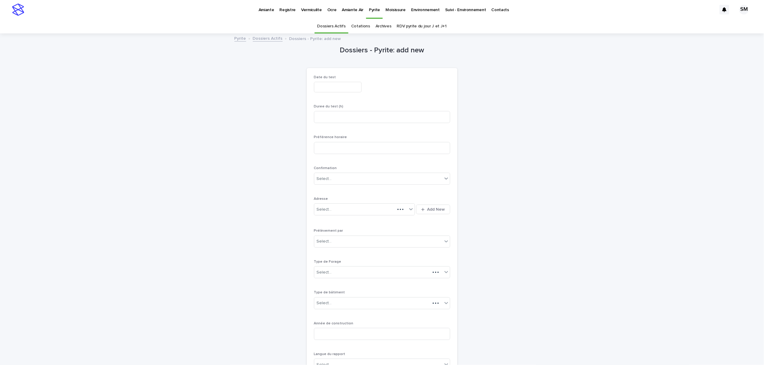
click at [332, 82] on input "text" at bounding box center [338, 87] width 48 height 11
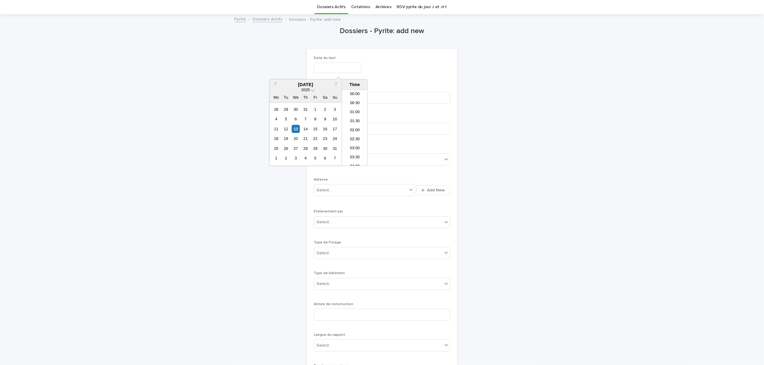
scroll to position [229, 0]
click at [316, 128] on div "15" at bounding box center [315, 129] width 8 height 8
type input "**********"
click at [413, 57] on p "Date du test" at bounding box center [382, 58] width 136 height 4
click at [349, 95] on input at bounding box center [382, 98] width 136 height 12
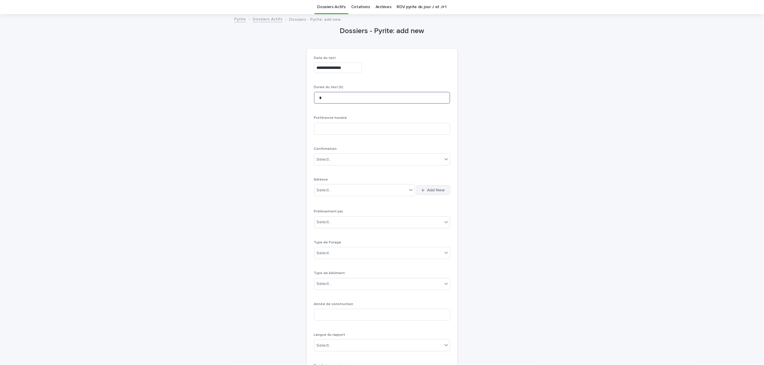
type input "*"
click at [429, 191] on span "Add New" at bounding box center [436, 190] width 18 height 4
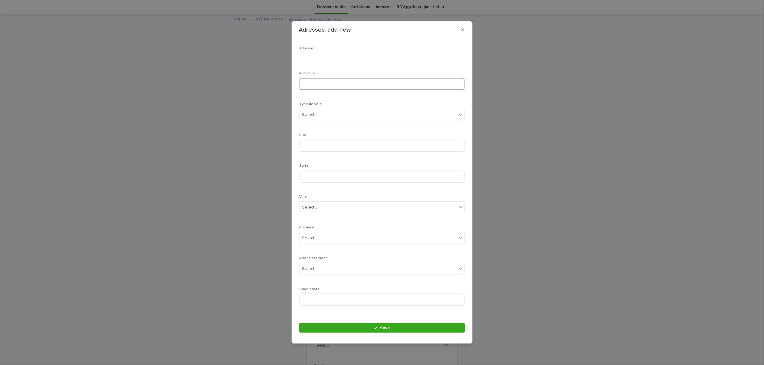
click at [319, 83] on input at bounding box center [381, 84] width 165 height 12
type input "****"
click at [334, 114] on div "Select..." at bounding box center [378, 115] width 157 height 10
type input "***"
click at [318, 128] on div "rue" at bounding box center [379, 126] width 158 height 11
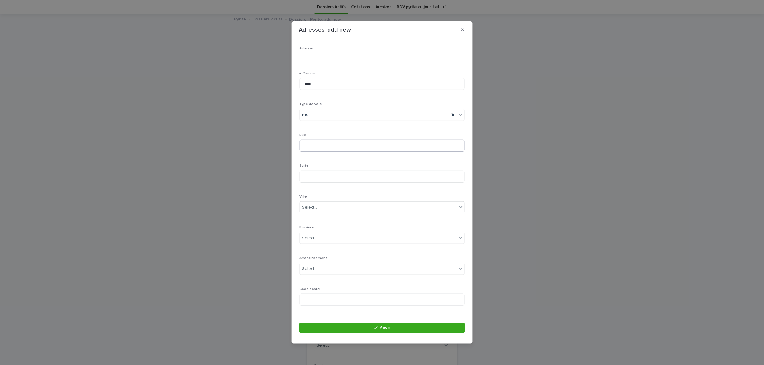
click at [318, 142] on input at bounding box center [381, 146] width 165 height 12
click at [303, 145] on input "******" at bounding box center [381, 146] width 165 height 12
type input "******"
click at [321, 205] on div "Select..." at bounding box center [378, 208] width 157 height 10
type input "****"
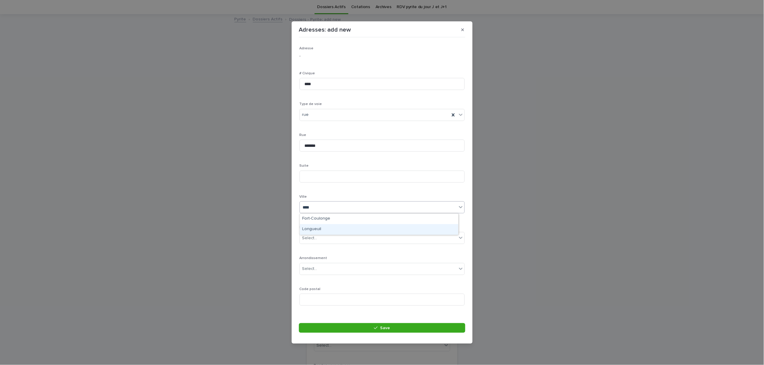
click at [318, 226] on div "Longueuil" at bounding box center [379, 229] width 158 height 11
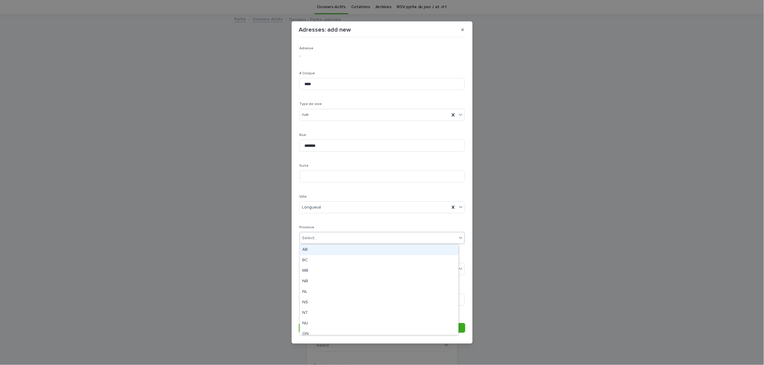
click at [316, 241] on div "Select..." at bounding box center [309, 238] width 15 height 6
type input "**"
click at [317, 251] on div "QC" at bounding box center [379, 250] width 158 height 11
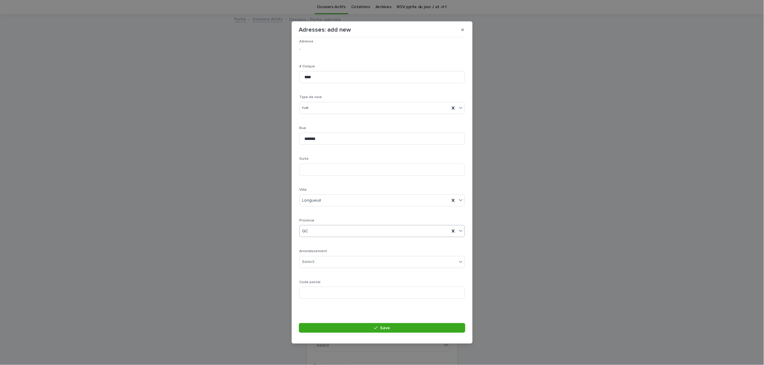
scroll to position [8, 0]
click at [321, 292] on input at bounding box center [381, 292] width 165 height 12
type input "*******"
click at [338, 325] on button "Save" at bounding box center [382, 329] width 166 height 10
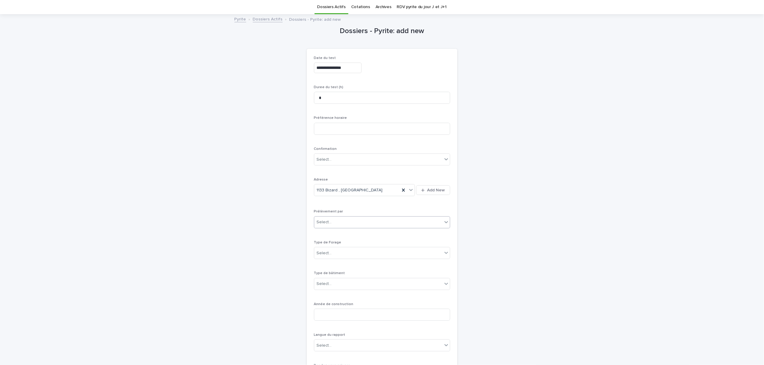
click at [371, 227] on div "Select..." at bounding box center [378, 223] width 128 height 10
click at [339, 232] on div "Multitest" at bounding box center [379, 234] width 136 height 11
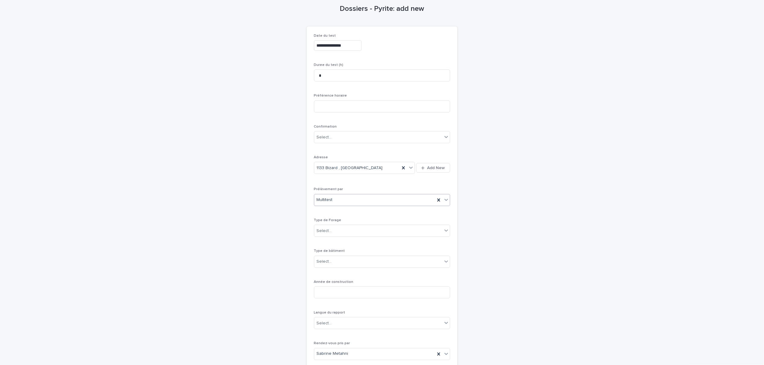
scroll to position [60, 0]
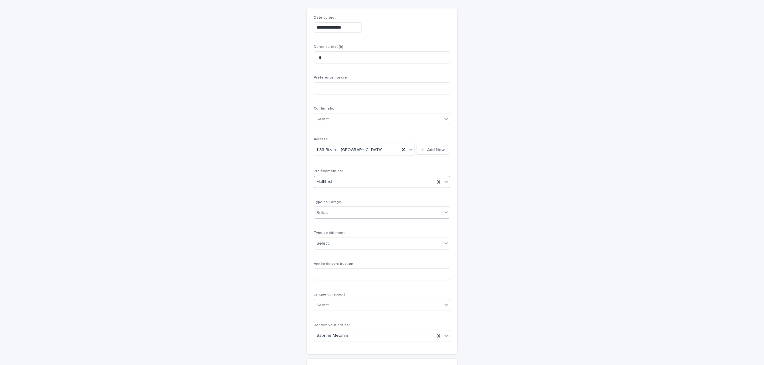
click at [351, 212] on div "Select..." at bounding box center [378, 213] width 128 height 10
click at [342, 222] on div "1- Residentiel" at bounding box center [379, 225] width 136 height 11
click at [333, 242] on div "Select..." at bounding box center [378, 244] width 128 height 10
click at [335, 255] on div "Bungalow" at bounding box center [379, 256] width 136 height 11
click at [337, 271] on input at bounding box center [382, 275] width 136 height 12
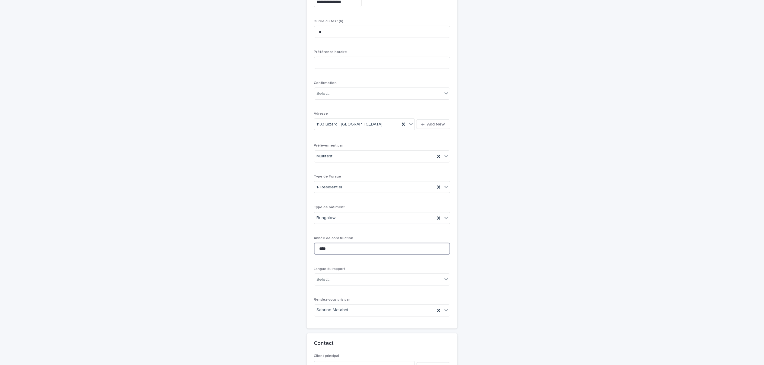
scroll to position [100, 0]
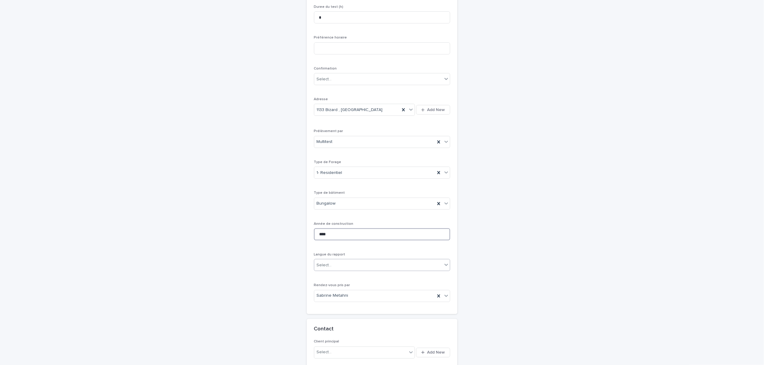
type input "****"
click at [332, 266] on div "Select..." at bounding box center [378, 266] width 128 height 10
click at [327, 278] on div "Français" at bounding box center [379, 278] width 136 height 11
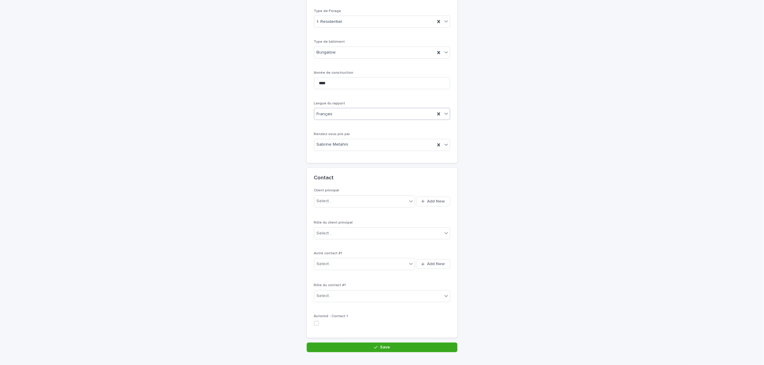
scroll to position [287, 0]
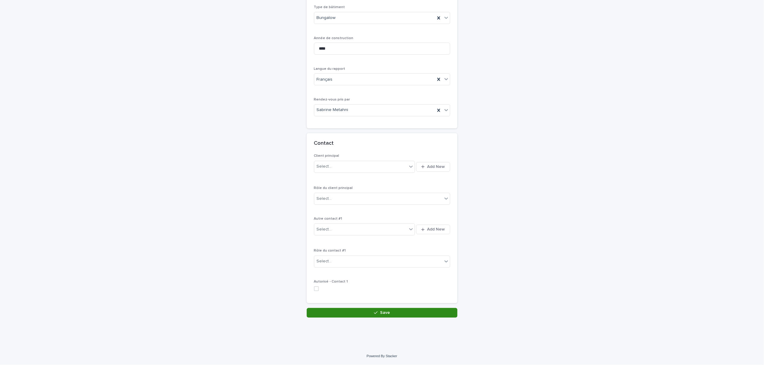
click at [352, 313] on button "Save" at bounding box center [382, 313] width 151 height 10
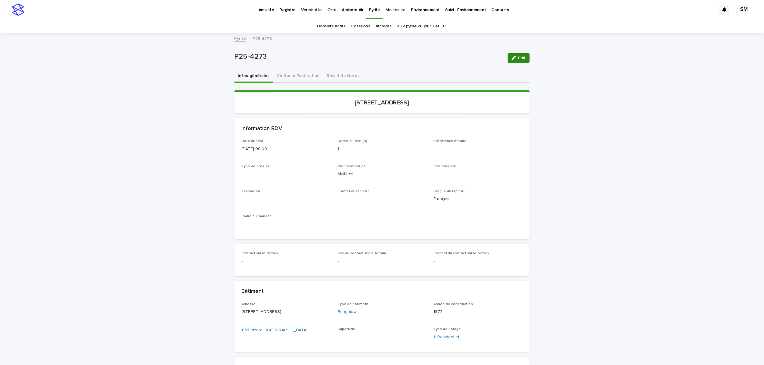
click at [510, 62] on button "Edit" at bounding box center [519, 58] width 22 height 10
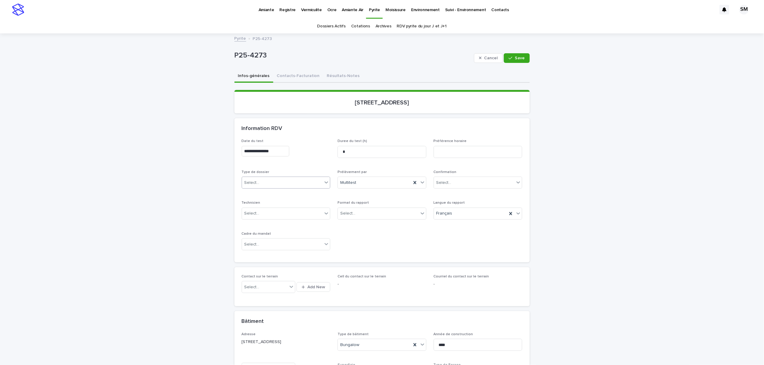
click at [289, 183] on div "Select..." at bounding box center [282, 183] width 81 height 10
click at [283, 193] on div "Échantillonnage" at bounding box center [283, 194] width 88 height 11
click at [373, 213] on div "Select..." at bounding box center [378, 214] width 81 height 10
click at [362, 227] on div "Électronique" at bounding box center [379, 225] width 88 height 11
click at [306, 252] on div "Cadre du mandat Select..." at bounding box center [286, 243] width 89 height 23
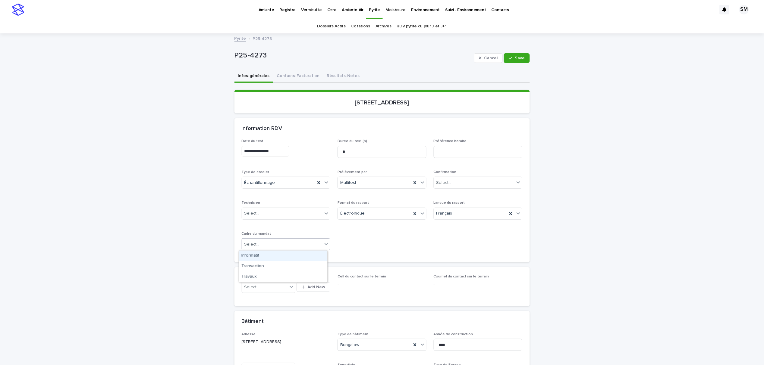
click at [304, 247] on div "Select..." at bounding box center [282, 245] width 81 height 10
drag, startPoint x: 281, startPoint y: 268, endPoint x: 302, endPoint y: 254, distance: 25.4
click at [281, 268] on div "Transaction" at bounding box center [283, 266] width 88 height 11
click at [516, 60] on button "Save" at bounding box center [517, 58] width 26 height 10
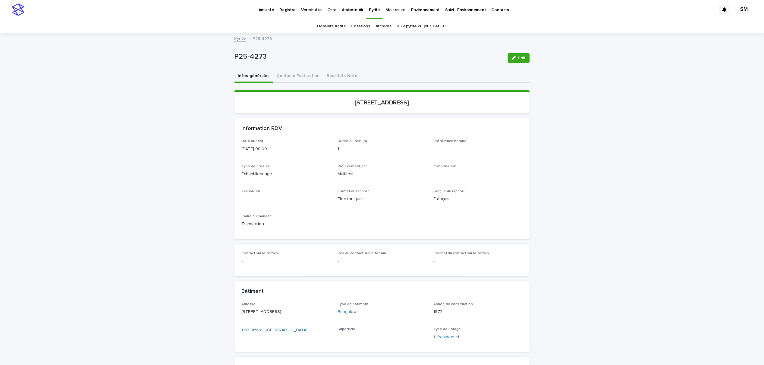
scroll to position [161, 0]
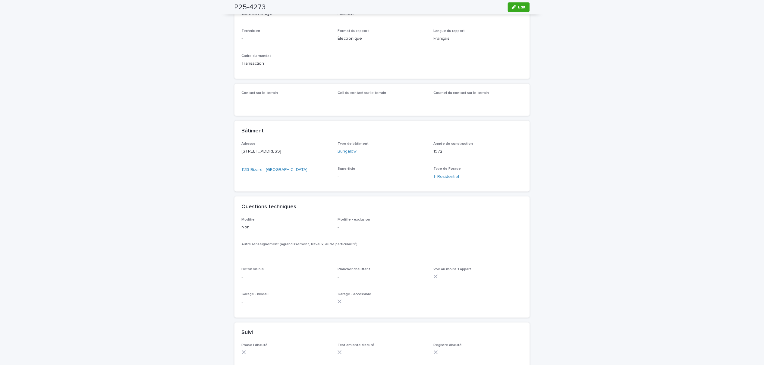
drag, startPoint x: 516, startPoint y: 12, endPoint x: 280, endPoint y: 256, distance: 339.4
click at [516, 12] on button "Edit" at bounding box center [519, 7] width 22 height 10
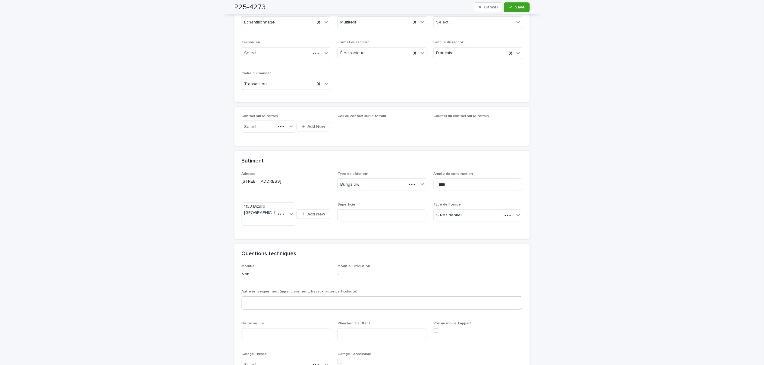
scroll to position [198, 0]
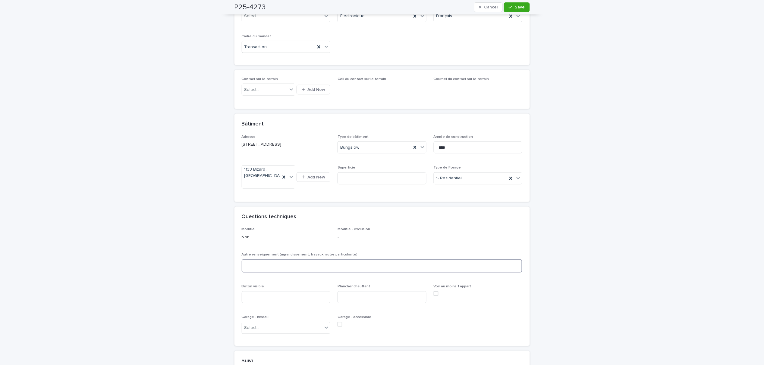
click at [259, 269] on textarea at bounding box center [382, 266] width 281 height 13
type textarea "*****"
drag, startPoint x: 259, startPoint y: 267, endPoint x: 207, endPoint y: 265, distance: 51.9
click at [207, 265] on div "**********" at bounding box center [382, 212] width 764 height 753
type textarea "*"
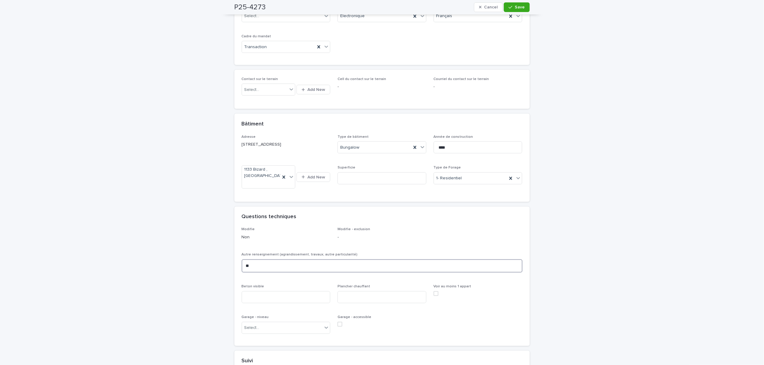
type textarea "*"
type textarea "*****"
click at [279, 292] on div "Beton visible" at bounding box center [286, 296] width 89 height 23
click at [275, 296] on input at bounding box center [286, 298] width 89 height 12
type input "***"
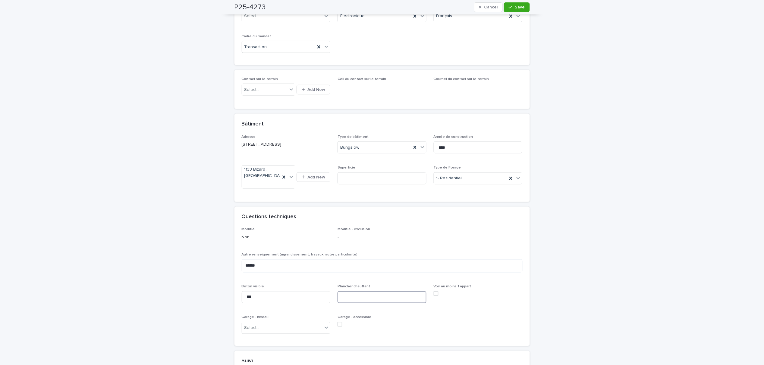
click at [345, 299] on input at bounding box center [381, 298] width 89 height 12
type input "***"
click at [295, 328] on div "Select..." at bounding box center [282, 329] width 81 height 10
click at [265, 269] on div "Aucun" at bounding box center [283, 265] width 88 height 11
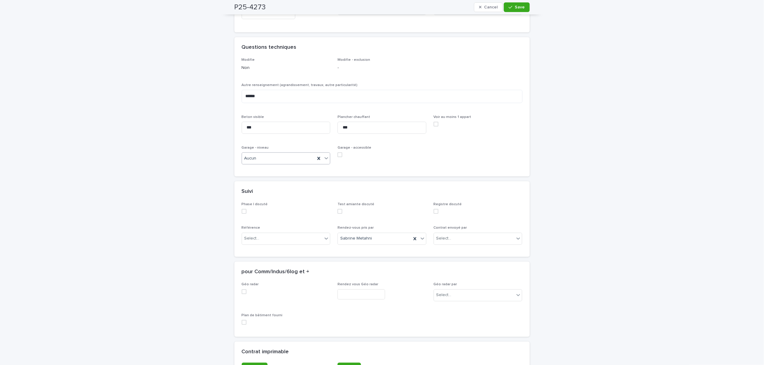
scroll to position [439, 0]
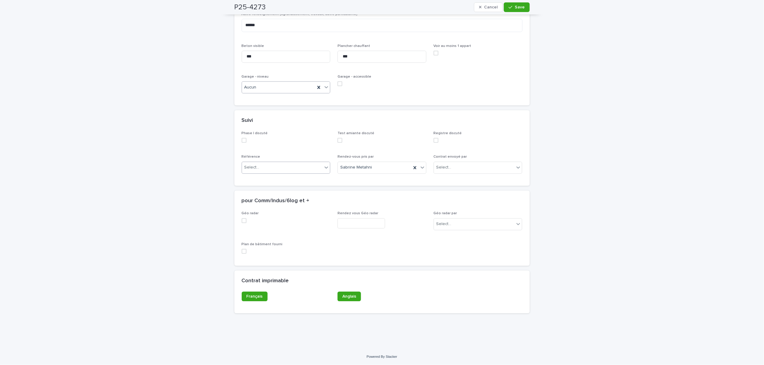
click at [277, 171] on div "Select..." at bounding box center [282, 168] width 81 height 10
click at [260, 192] on div "Google" at bounding box center [283, 191] width 88 height 11
click at [516, 8] on span "Save" at bounding box center [520, 7] width 10 height 4
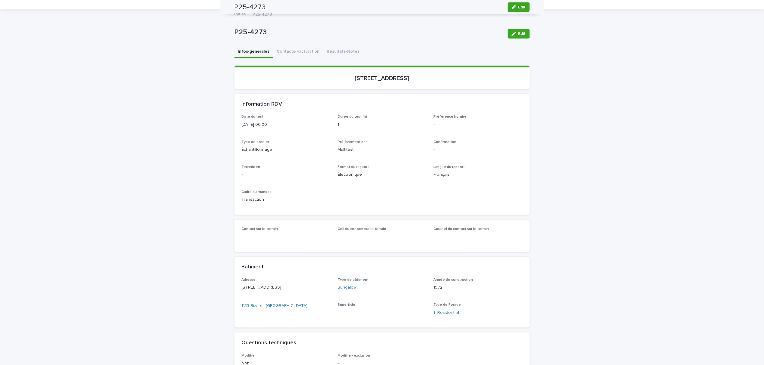
scroll to position [0, 0]
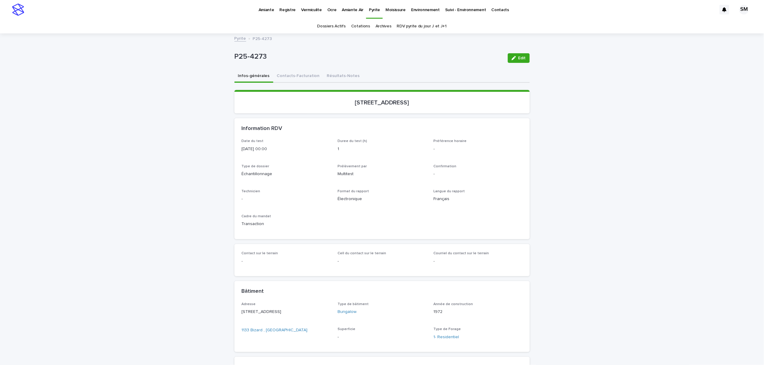
click at [292, 76] on button "Contacts-Facturation" at bounding box center [298, 76] width 50 height 13
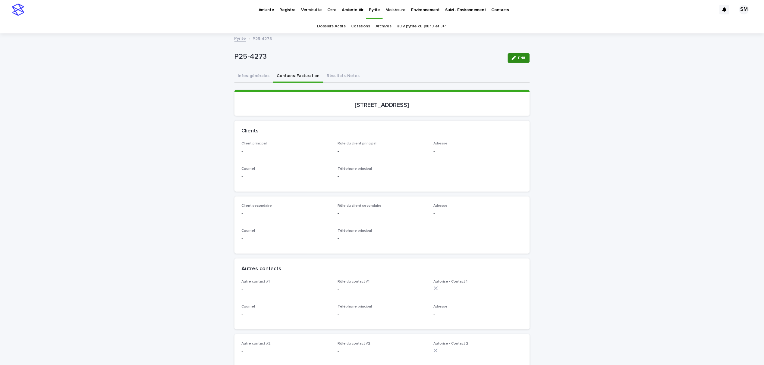
click at [515, 58] on div "button" at bounding box center [515, 58] width 7 height 4
click at [317, 150] on button "Add New" at bounding box center [313, 155] width 34 height 10
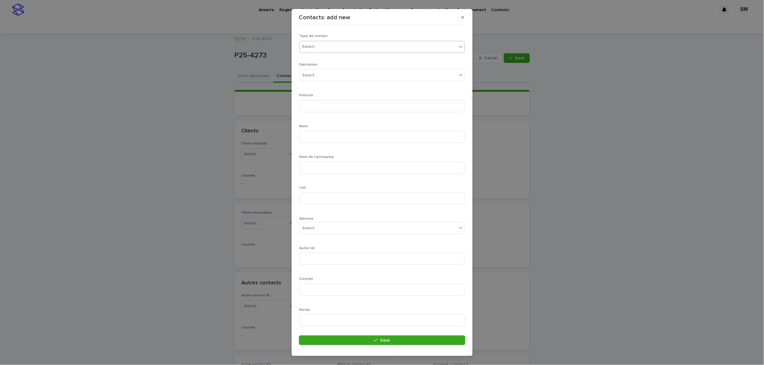
click at [330, 47] on div "Select..." at bounding box center [378, 47] width 157 height 10
click at [321, 58] on div "Particulier" at bounding box center [379, 58] width 158 height 11
click at [316, 73] on div "Select..." at bounding box center [309, 75] width 15 height 6
click at [314, 86] on div "Monsieur" at bounding box center [379, 87] width 158 height 11
drag, startPoint x: 452, startPoint y: 73, endPoint x: 447, endPoint y: 76, distance: 5.3
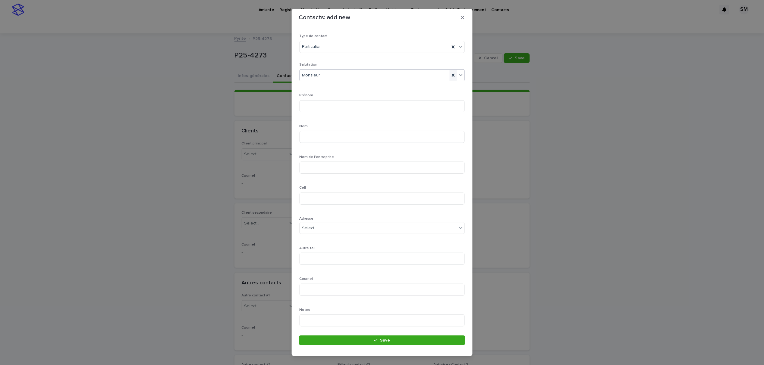
click at [458, 73] on icon at bounding box center [461, 75] width 6 height 6
click at [333, 99] on div "Madame" at bounding box center [379, 97] width 158 height 11
click at [325, 108] on input at bounding box center [381, 106] width 165 height 12
type input "*"
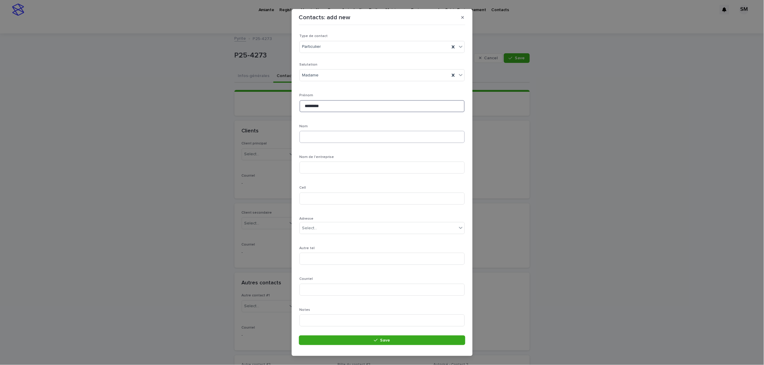
type input "********"
click at [320, 142] on input at bounding box center [381, 137] width 165 height 12
click at [312, 137] on input "**********" at bounding box center [381, 137] width 165 height 12
click at [319, 138] on input "*******" at bounding box center [381, 137] width 165 height 12
type input "*********"
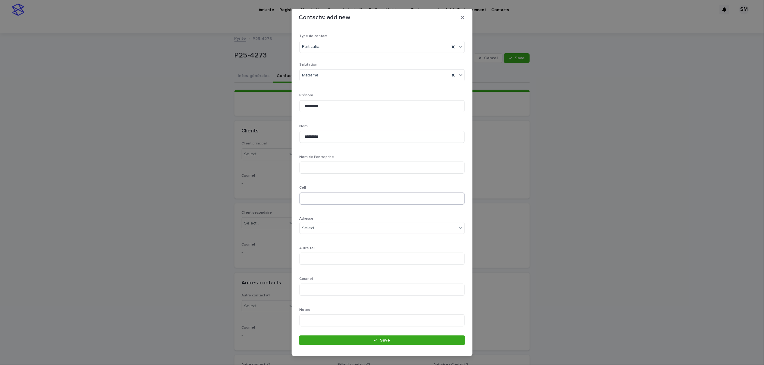
click at [321, 197] on input at bounding box center [381, 199] width 165 height 12
type input "**********"
click at [316, 291] on input at bounding box center [381, 290] width 165 height 12
type input "**********"
click at [376, 338] on button "Save" at bounding box center [382, 341] width 166 height 10
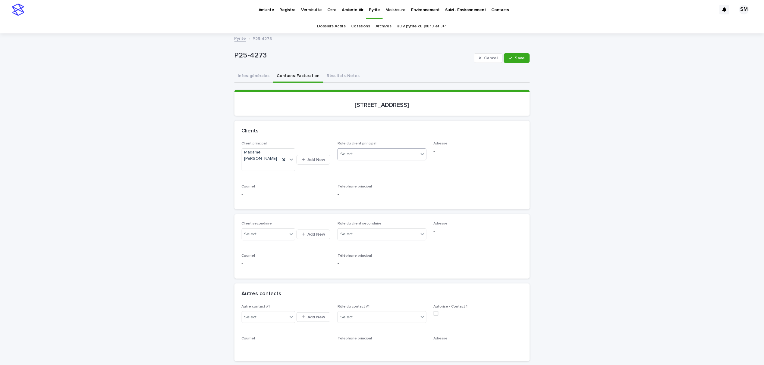
click at [422, 149] on div at bounding box center [422, 154] width 7 height 11
click at [376, 246] on div "Propriétaire" at bounding box center [379, 250] width 88 height 11
click at [513, 61] on button "Save" at bounding box center [517, 58] width 26 height 10
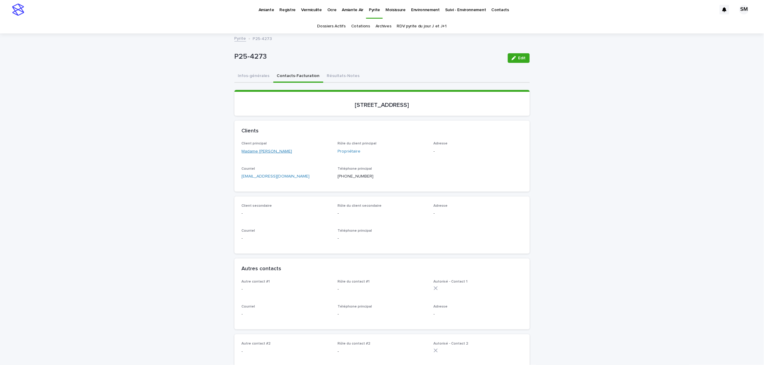
click at [255, 151] on link "Madame [PERSON_NAME]" at bounding box center [267, 152] width 51 height 6
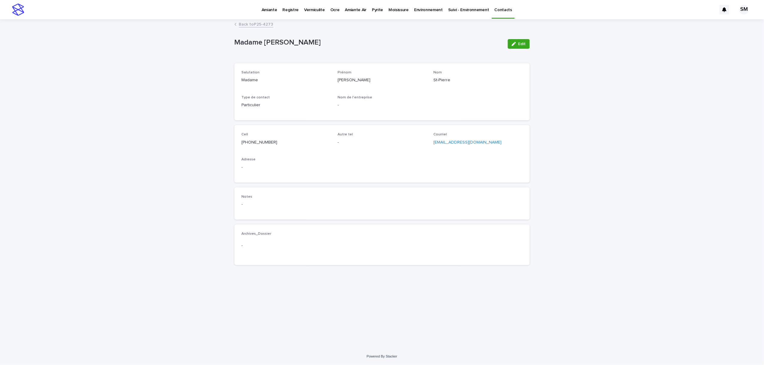
drag, startPoint x: 511, startPoint y: 46, endPoint x: 453, endPoint y: 96, distance: 77.1
click at [512, 45] on icon "button" at bounding box center [514, 44] width 4 height 4
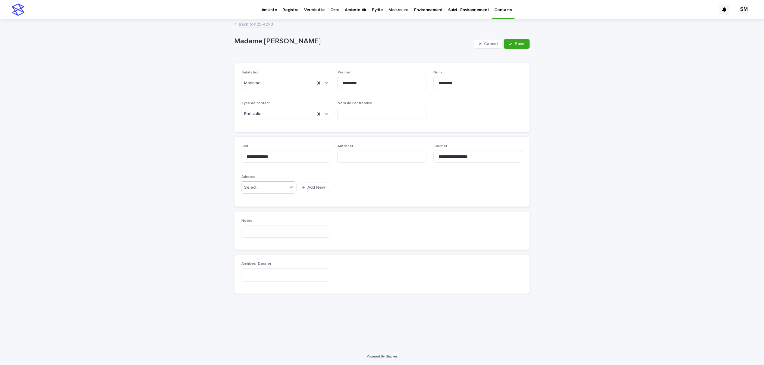
click at [270, 187] on div "Select..." at bounding box center [264, 188] width 45 height 10
type input "****"
click at [276, 201] on div "1133 Bizard , [GEOGRAPHIC_DATA]" at bounding box center [268, 200] width 53 height 11
click at [520, 45] on span "Save" at bounding box center [520, 44] width 10 height 4
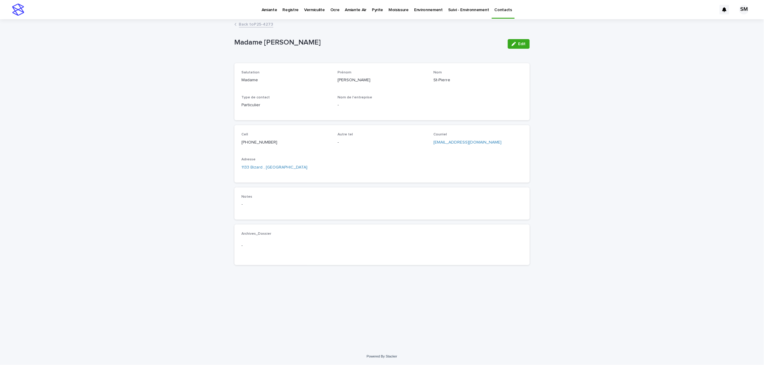
click at [258, 26] on link "Back to P25-4273" at bounding box center [256, 23] width 34 height 7
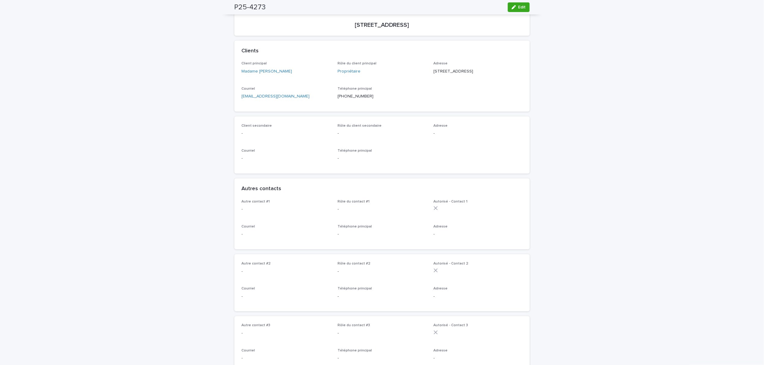
scroll to position [40, 0]
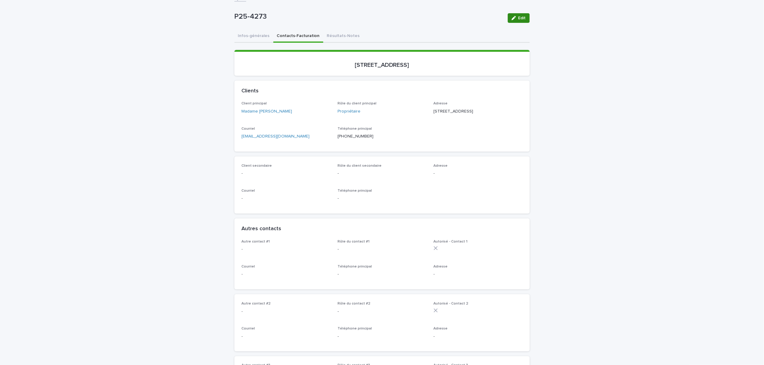
click at [508, 18] on button "Edit" at bounding box center [519, 18] width 22 height 10
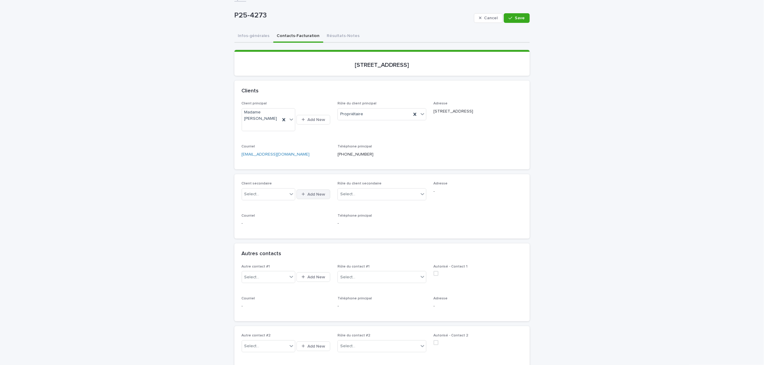
click at [309, 197] on button "Add New" at bounding box center [313, 195] width 34 height 10
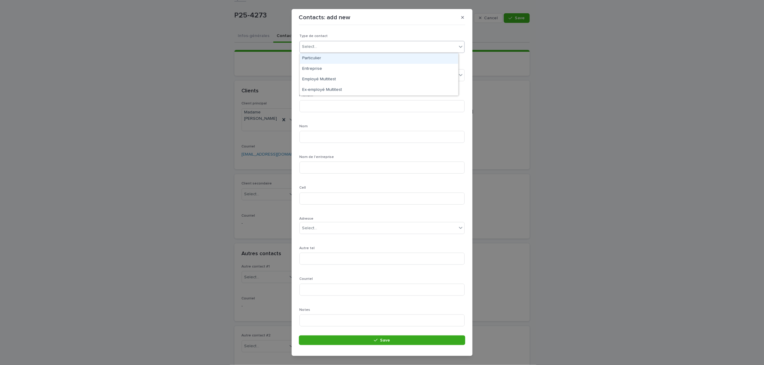
click at [333, 46] on div "Select..." at bounding box center [378, 47] width 157 height 10
click at [328, 57] on div "Particulier" at bounding box center [379, 58] width 158 height 11
click at [325, 74] on div "Select..." at bounding box center [378, 75] width 157 height 10
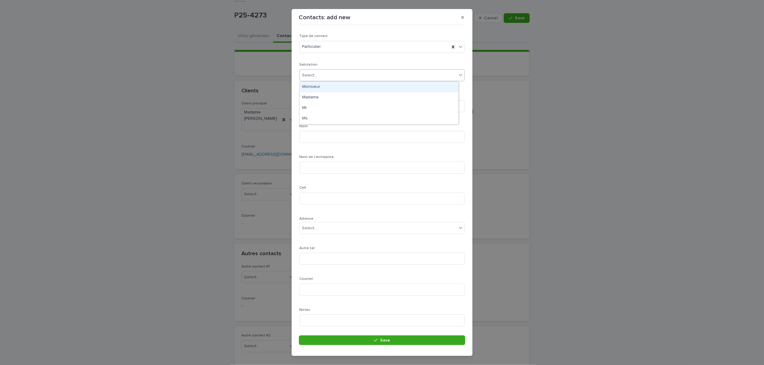
click at [320, 89] on div "Monsieur" at bounding box center [379, 87] width 158 height 11
click at [316, 108] on input at bounding box center [381, 106] width 165 height 12
type input "*******"
click at [317, 136] on input at bounding box center [381, 137] width 165 height 12
type input "****"
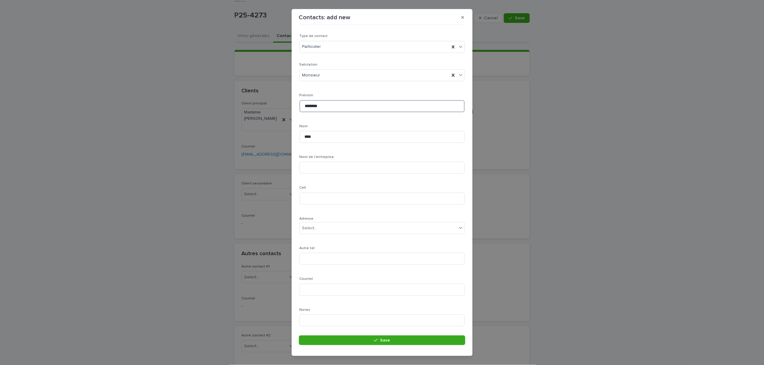
click at [319, 106] on input "*******" at bounding box center [381, 106] width 165 height 12
click at [317, 109] on input "*******" at bounding box center [381, 106] width 165 height 12
type input "******"
click at [322, 139] on input "****" at bounding box center [381, 137] width 165 height 12
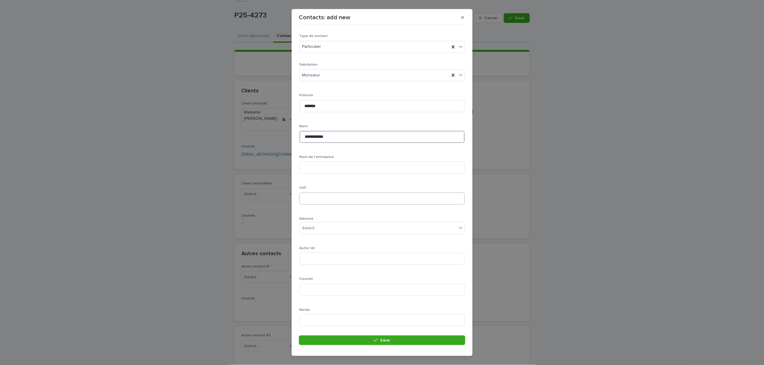
type input "**********"
click at [322, 198] on input at bounding box center [381, 199] width 165 height 12
click at [317, 201] on input at bounding box center [381, 199] width 165 height 12
type input "*****"
click at [342, 291] on input at bounding box center [381, 290] width 165 height 12
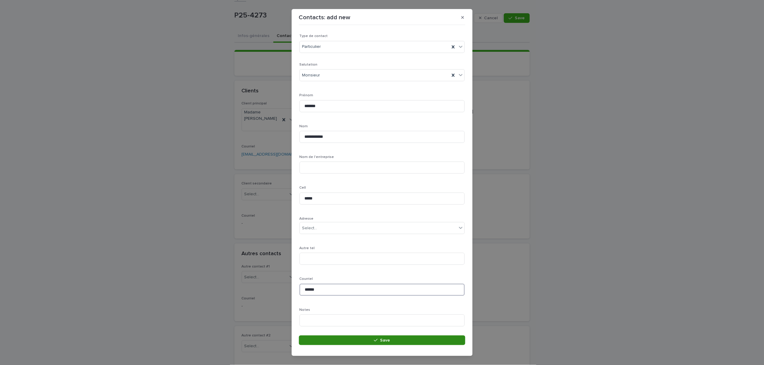
type input "*****"
click at [366, 337] on button "Save" at bounding box center [382, 341] width 166 height 10
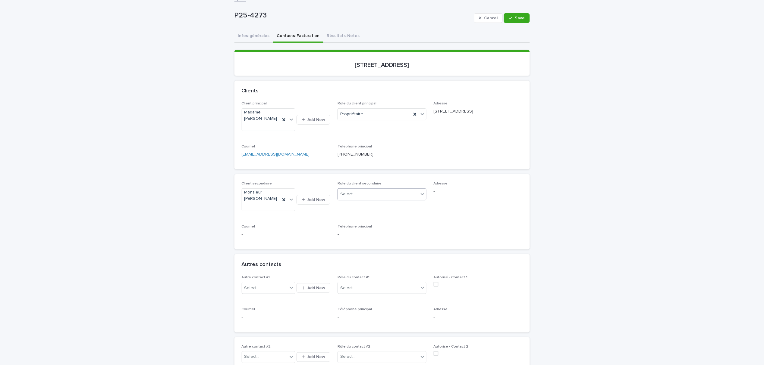
click at [419, 193] on icon at bounding box center [422, 194] width 6 height 6
click at [355, 274] on div "Propriétaire" at bounding box center [379, 275] width 88 height 11
click at [518, 18] on span "Save" at bounding box center [520, 18] width 10 height 4
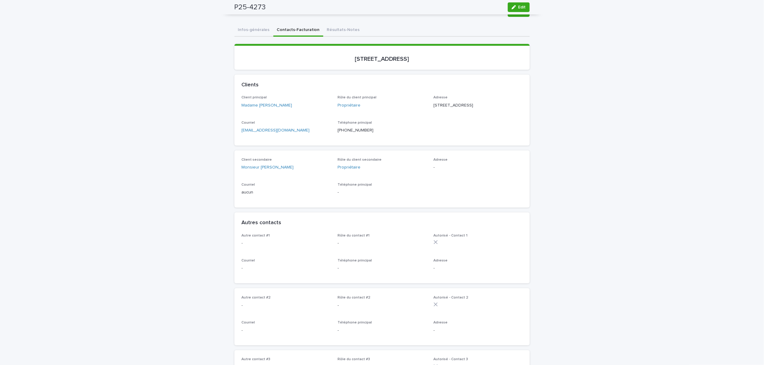
scroll to position [0, 0]
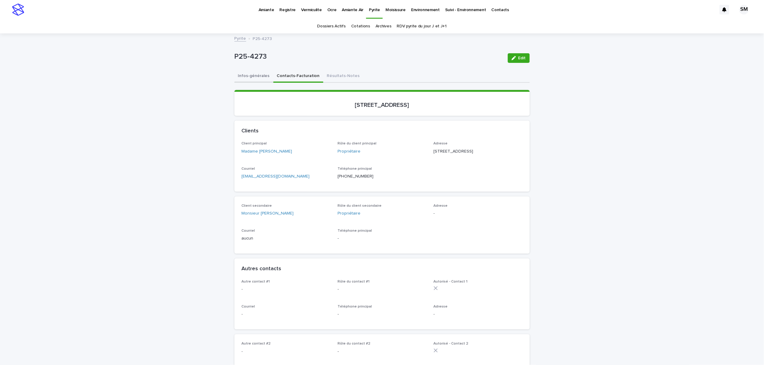
click at [248, 74] on button "Infos-générales" at bounding box center [253, 76] width 39 height 13
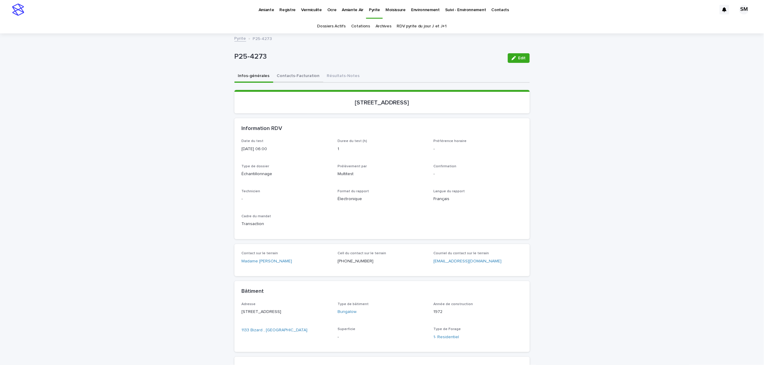
click at [292, 79] on button "Contacts-Facturation" at bounding box center [298, 76] width 50 height 13
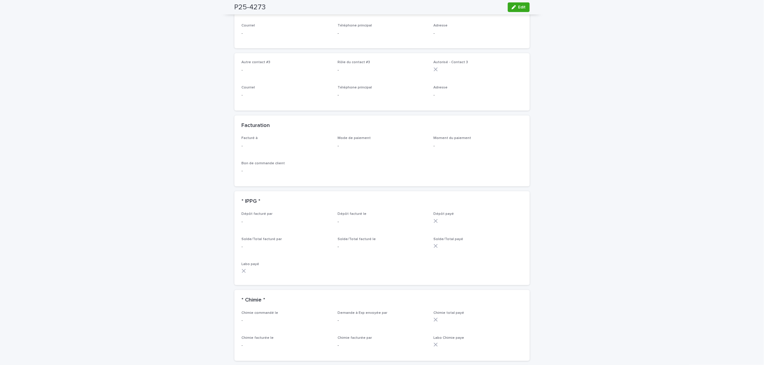
scroll to position [362, 0]
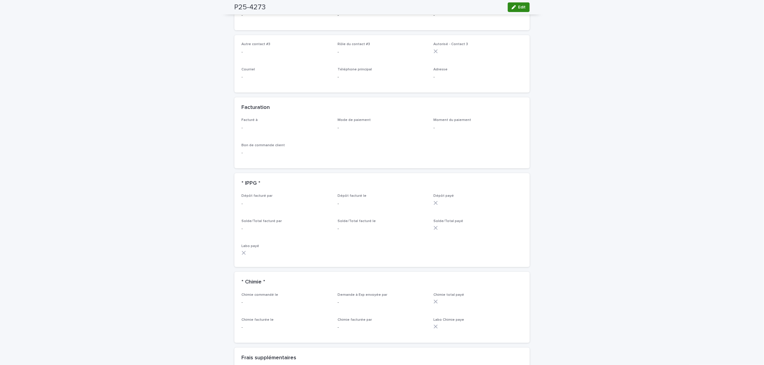
click at [513, 9] on button "Edit" at bounding box center [519, 7] width 22 height 10
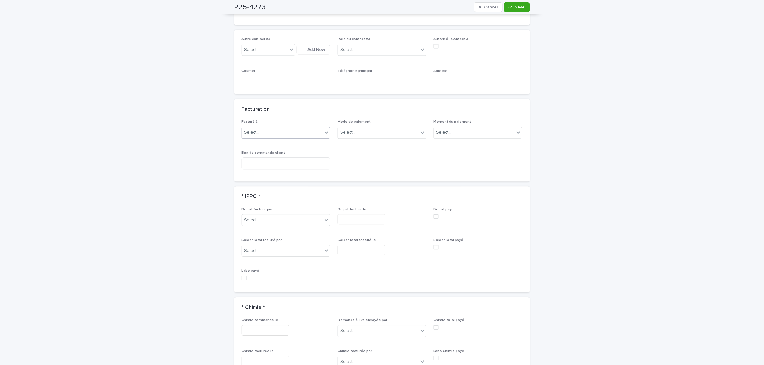
scroll to position [414, 0]
click at [324, 136] on icon at bounding box center [326, 136] width 4 height 2
click at [269, 229] on div "Propriétaire" at bounding box center [283, 232] width 88 height 11
click at [515, 12] on div "P25-4273 Cancel Save" at bounding box center [381, 7] width 295 height 14
click at [506, 10] on button "Save" at bounding box center [517, 7] width 26 height 10
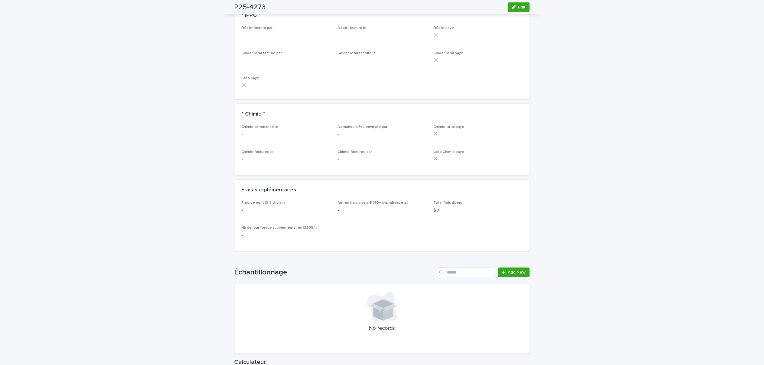
scroll to position [643, 0]
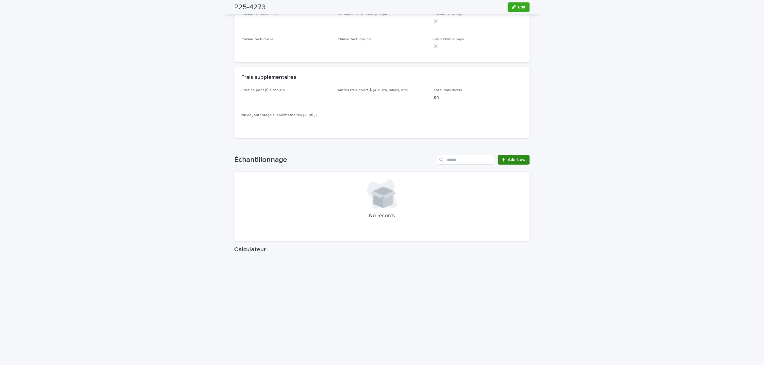
click at [511, 162] on span "Add New" at bounding box center [517, 160] width 18 height 4
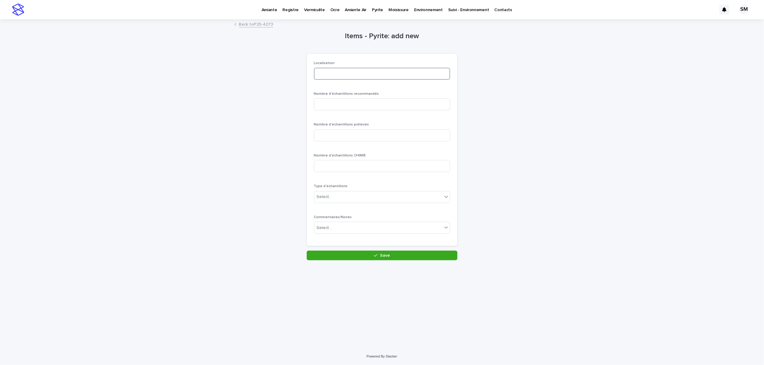
click at [331, 71] on input at bounding box center [382, 74] width 136 height 12
type input "********"
click at [348, 105] on input at bounding box center [382, 105] width 136 height 12
type input "**"
click at [343, 139] on input at bounding box center [382, 136] width 136 height 12
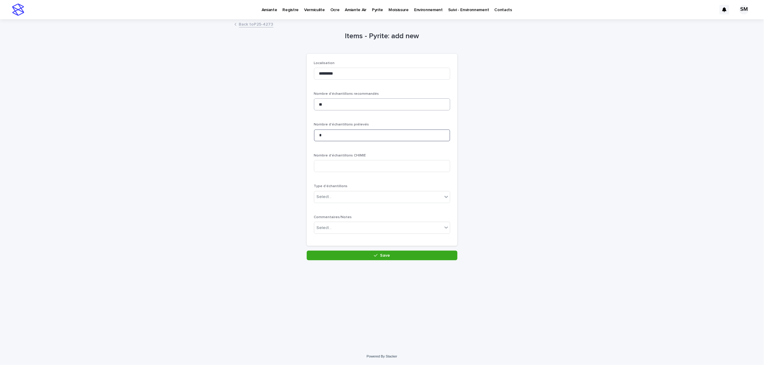
type input "*"
click at [328, 104] on input "**" at bounding box center [382, 105] width 136 height 12
type input "*"
click at [366, 196] on div "Select..." at bounding box center [378, 197] width 128 height 10
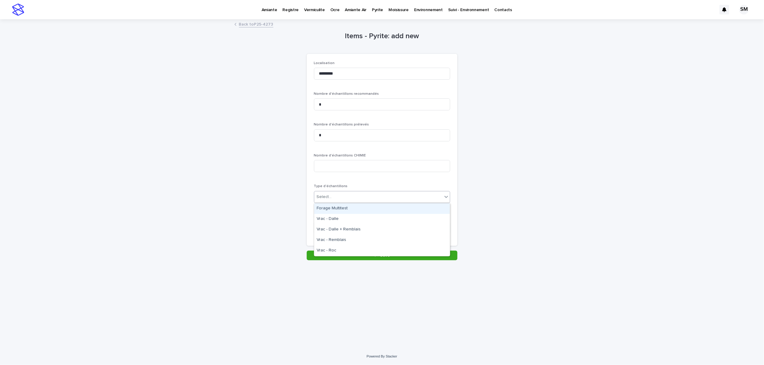
click at [353, 208] on div "Forage Multitest" at bounding box center [382, 209] width 136 height 11
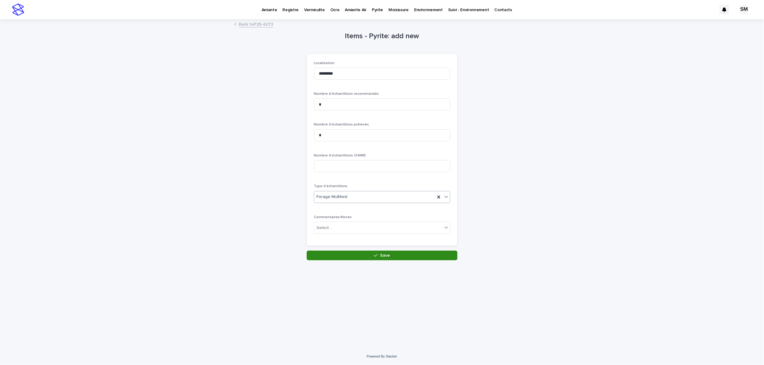
click at [352, 253] on button "Save" at bounding box center [382, 256] width 151 height 10
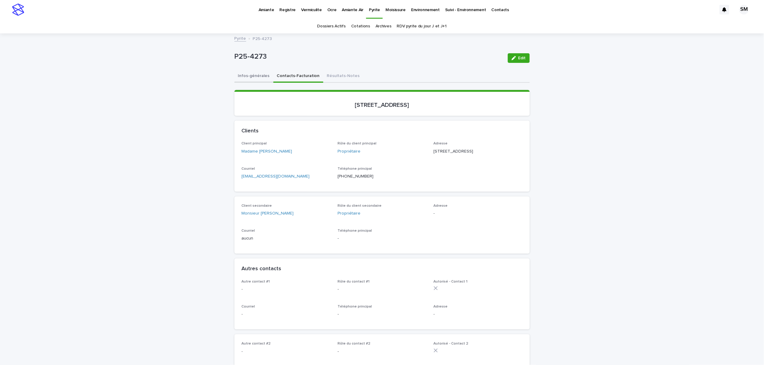
click at [245, 77] on button "Infos-générales" at bounding box center [253, 76] width 39 height 13
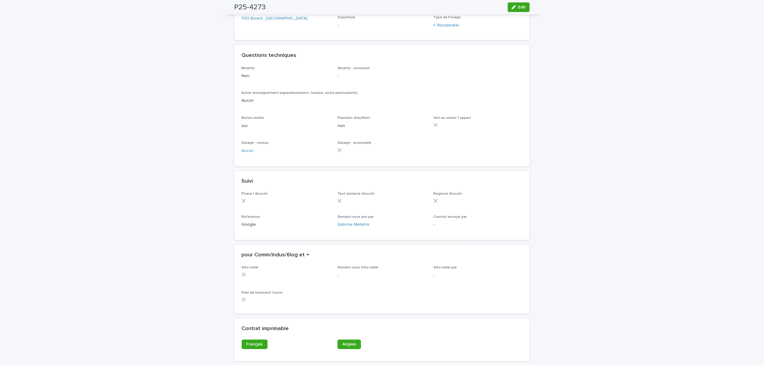
scroll to position [366, 0]
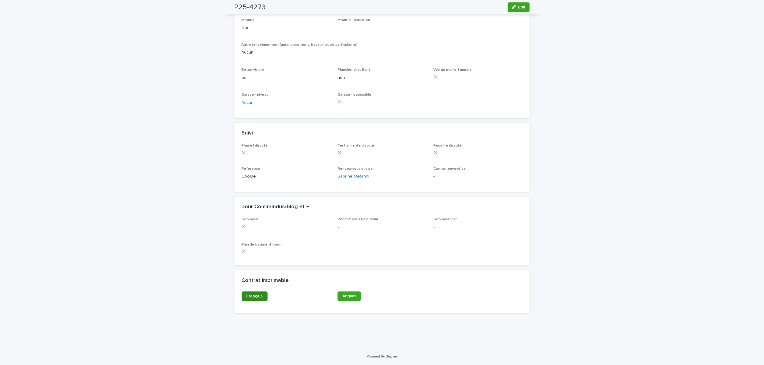
click at [251, 296] on span "Français" at bounding box center [254, 297] width 16 height 4
